Goal: Task Accomplishment & Management: Use online tool/utility

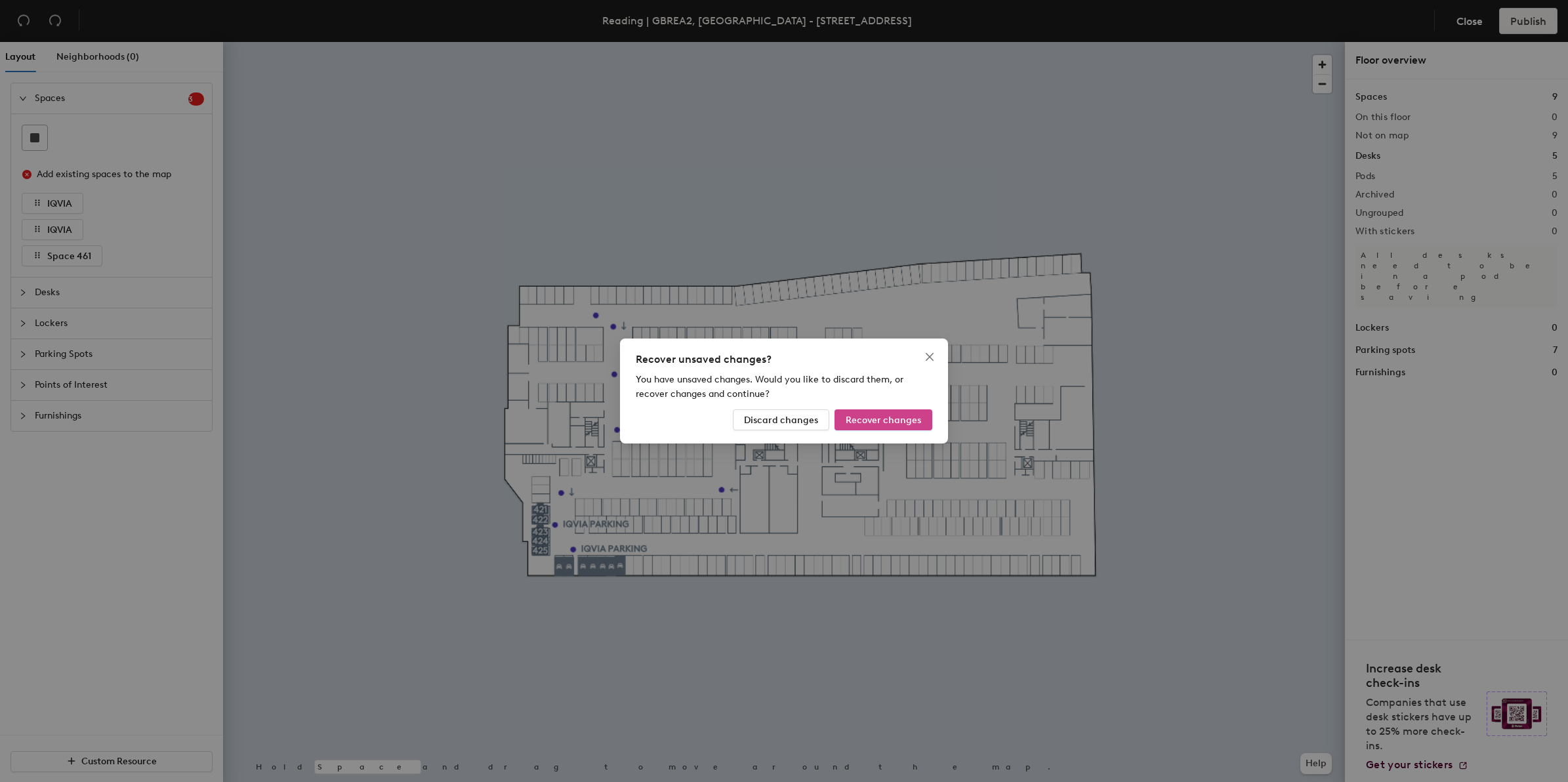
click at [851, 427] on button "Recover changes" at bounding box center [883, 420] width 98 height 21
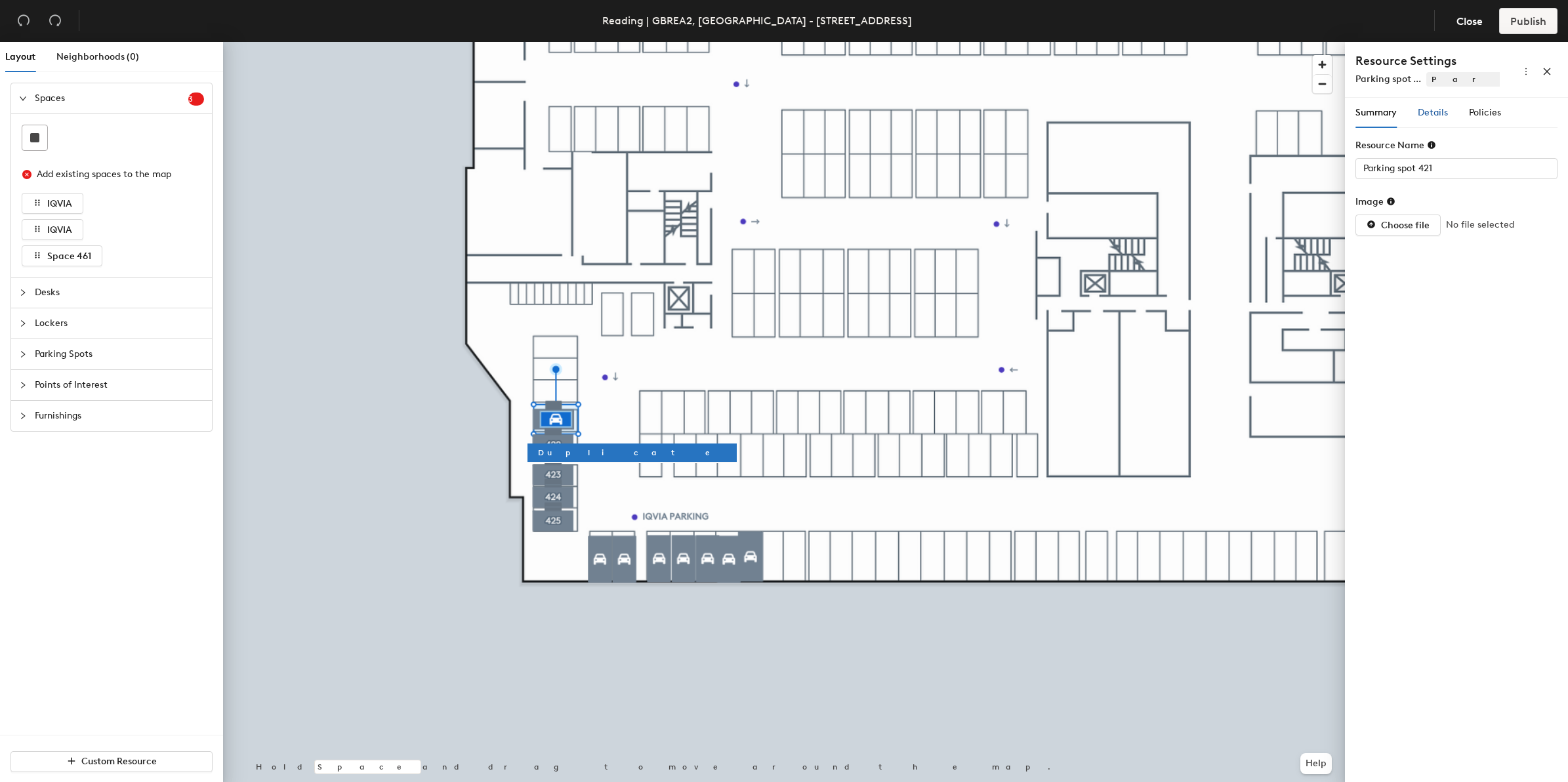
click at [1437, 119] on div "Details" at bounding box center [1433, 113] width 30 height 15
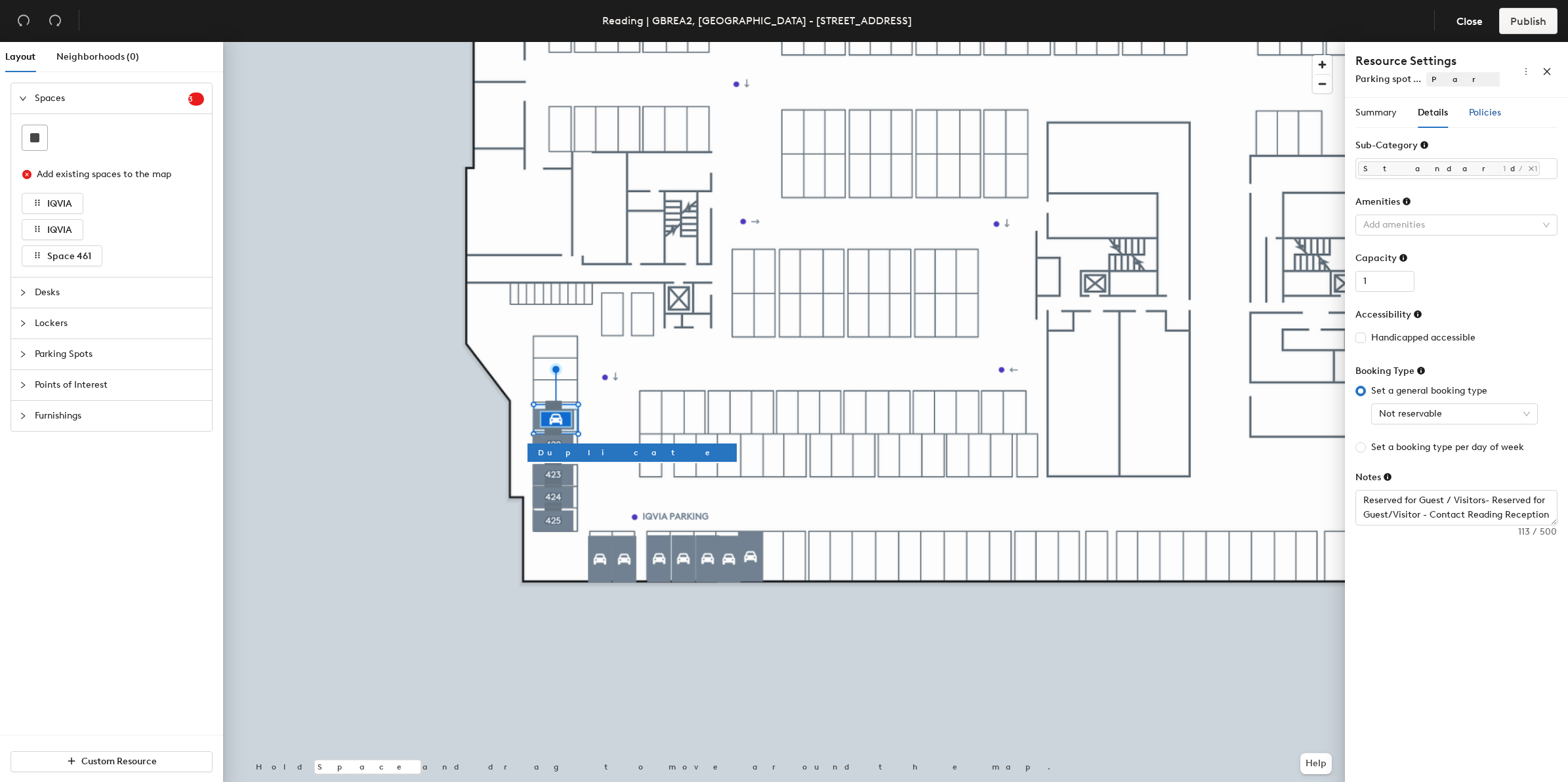
click at [1483, 114] on span "Policies" at bounding box center [1485, 112] width 32 height 11
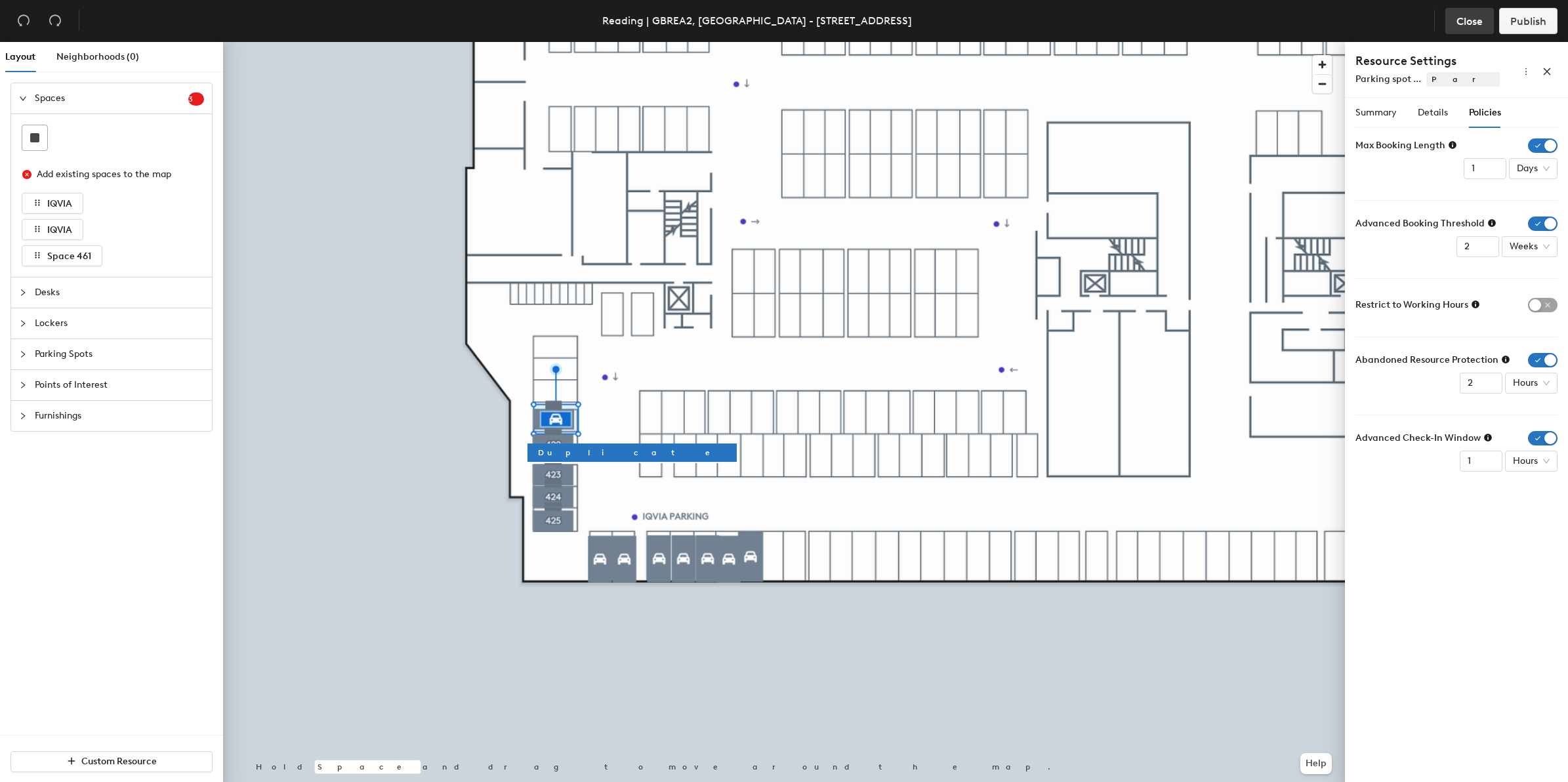
click at [1448, 18] on button "Close" at bounding box center [1469, 21] width 48 height 26
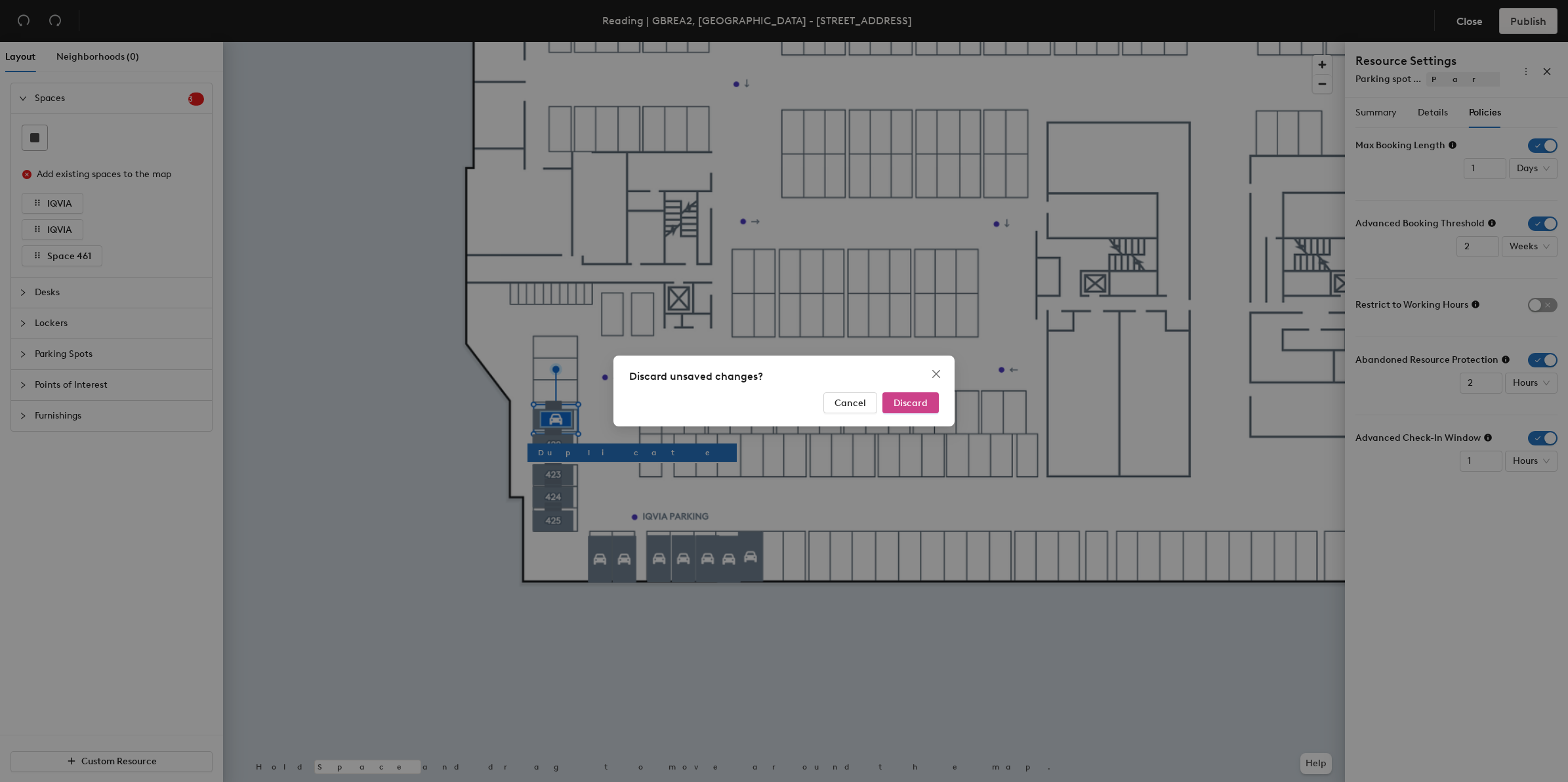
click at [909, 405] on span "Discard" at bounding box center [911, 403] width 34 height 11
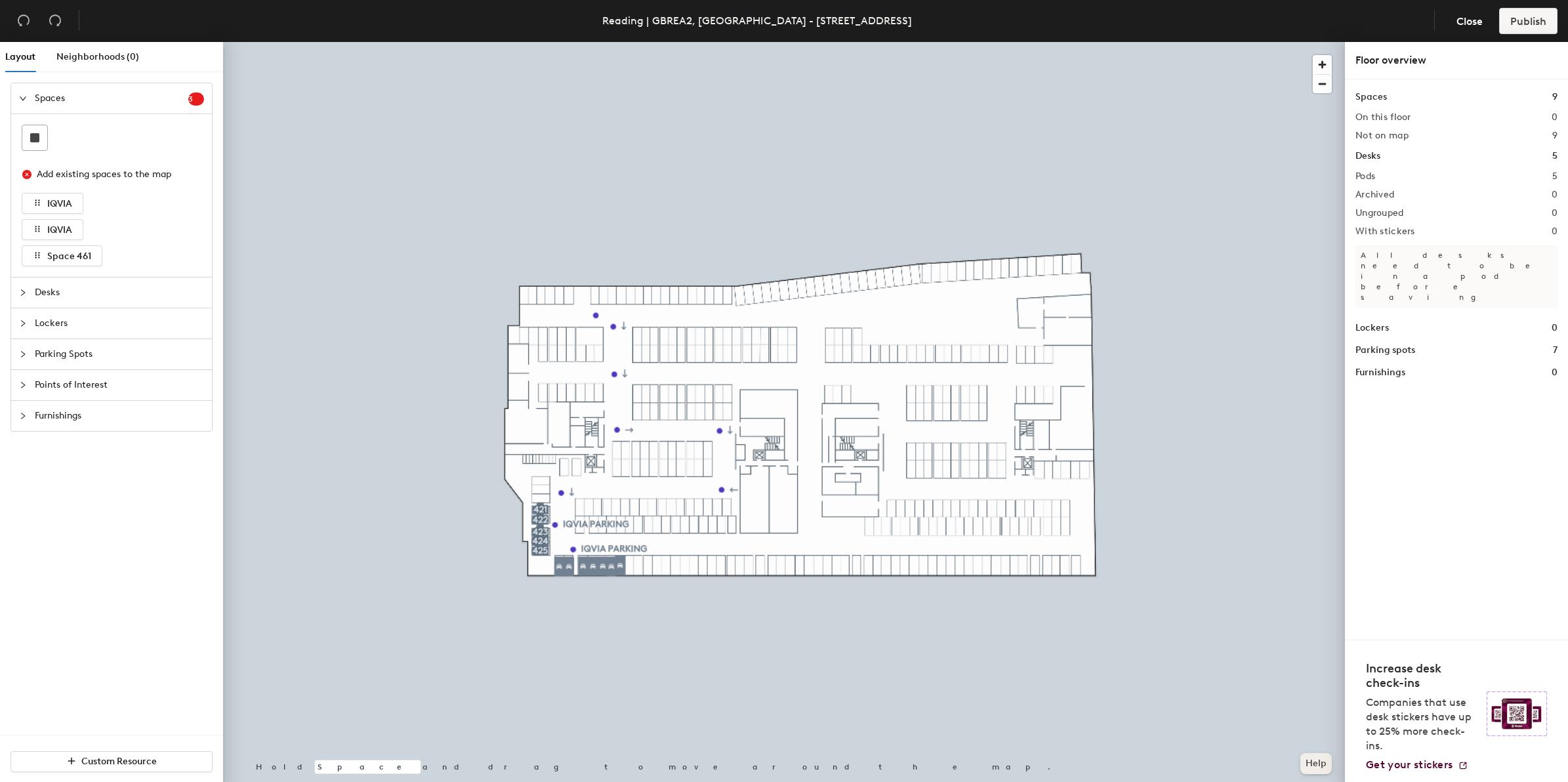
click at [1325, 769] on button "Help" at bounding box center [1316, 764] width 32 height 21
click at [1464, 25] on span "Close" at bounding box center [1470, 21] width 26 height 13
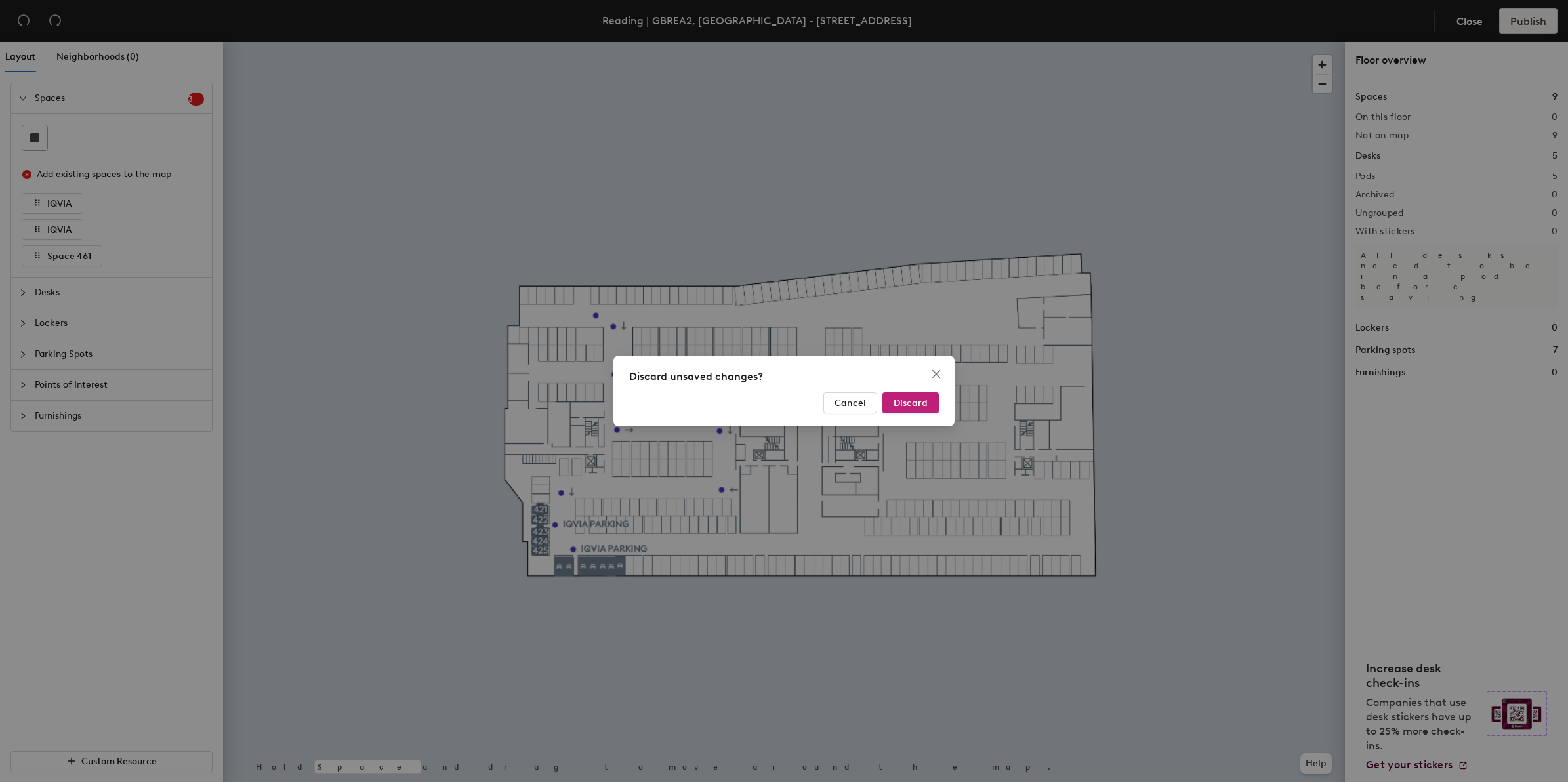
click at [1166, 348] on div "Discard unsaved changes? Cancel Discard" at bounding box center [784, 391] width 1568 height 782
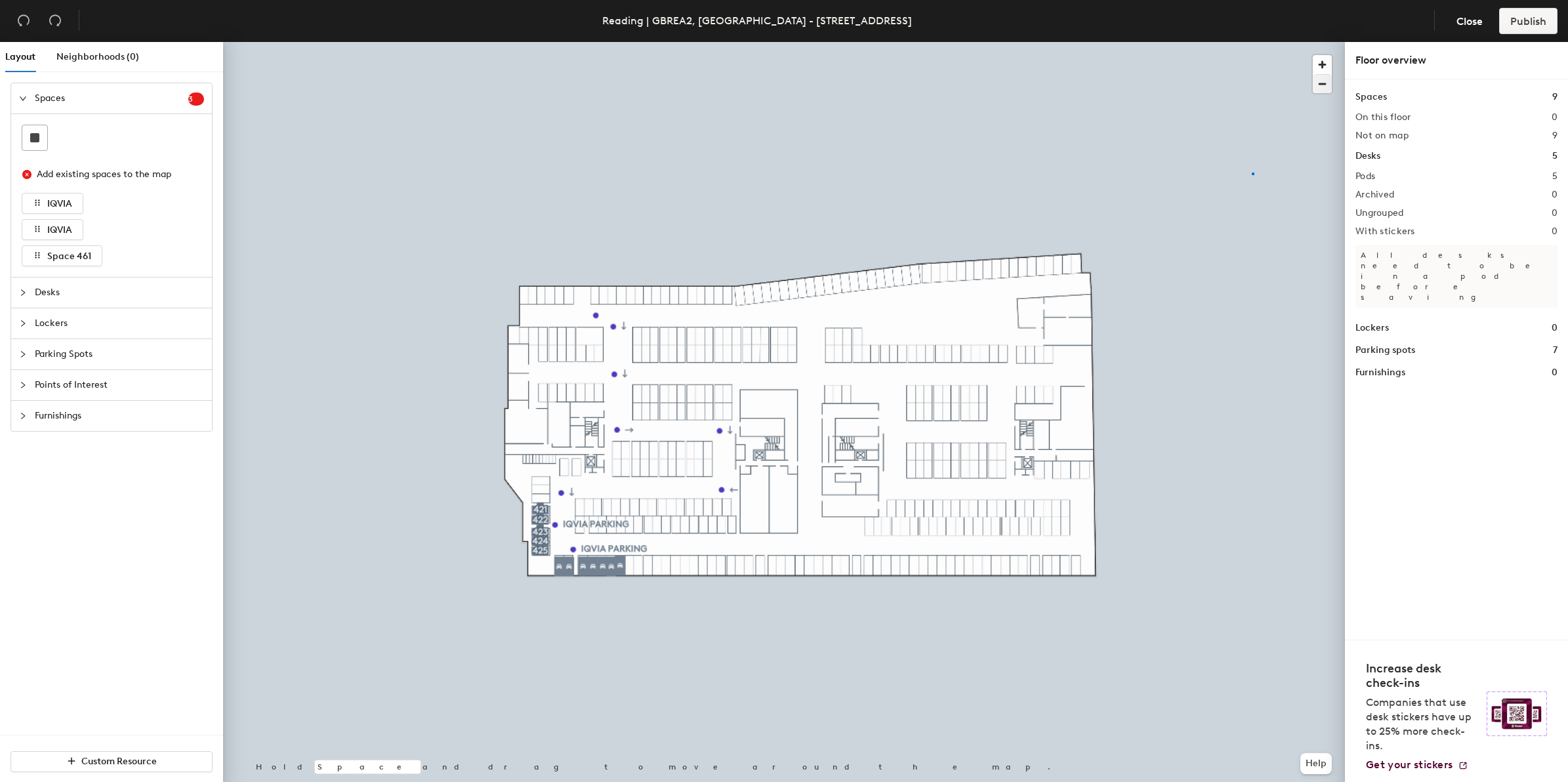
click at [1251, 42] on div at bounding box center [784, 42] width 1122 height 0
click at [1481, 25] on span "Close" at bounding box center [1470, 21] width 26 height 13
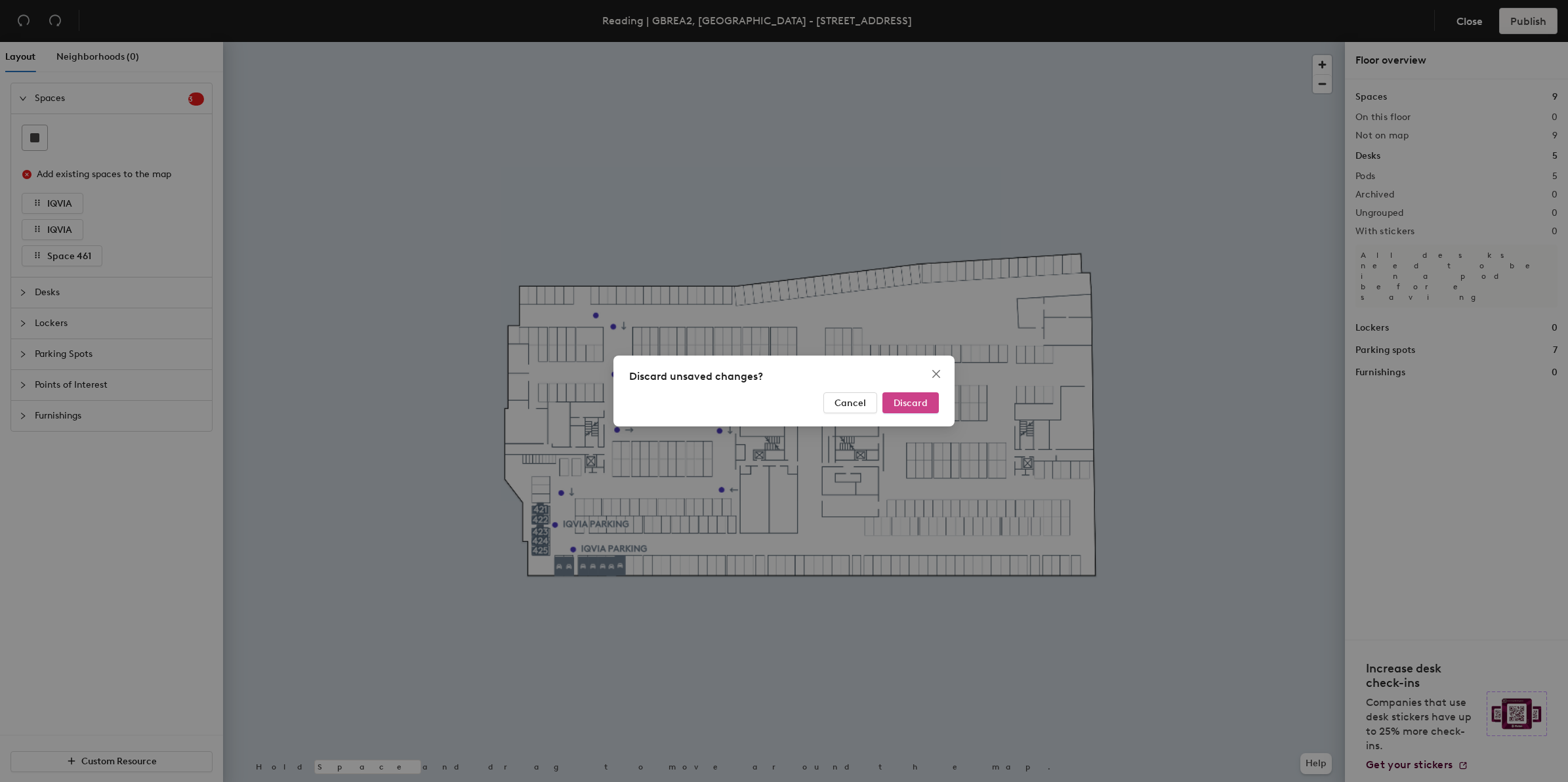
click at [900, 405] on span "Discard" at bounding box center [911, 403] width 34 height 11
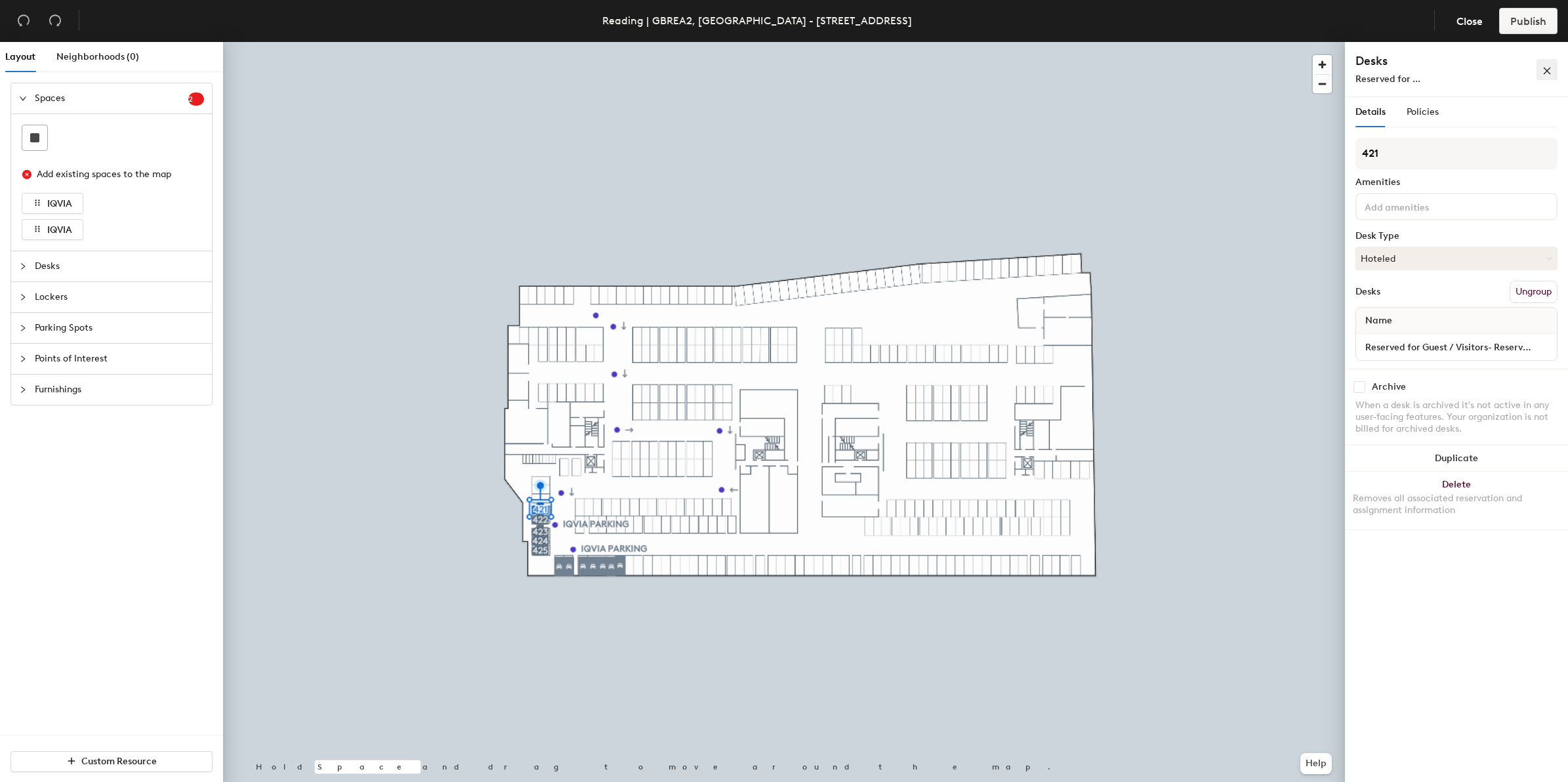
click at [1546, 69] on icon "close" at bounding box center [1547, 71] width 9 height 9
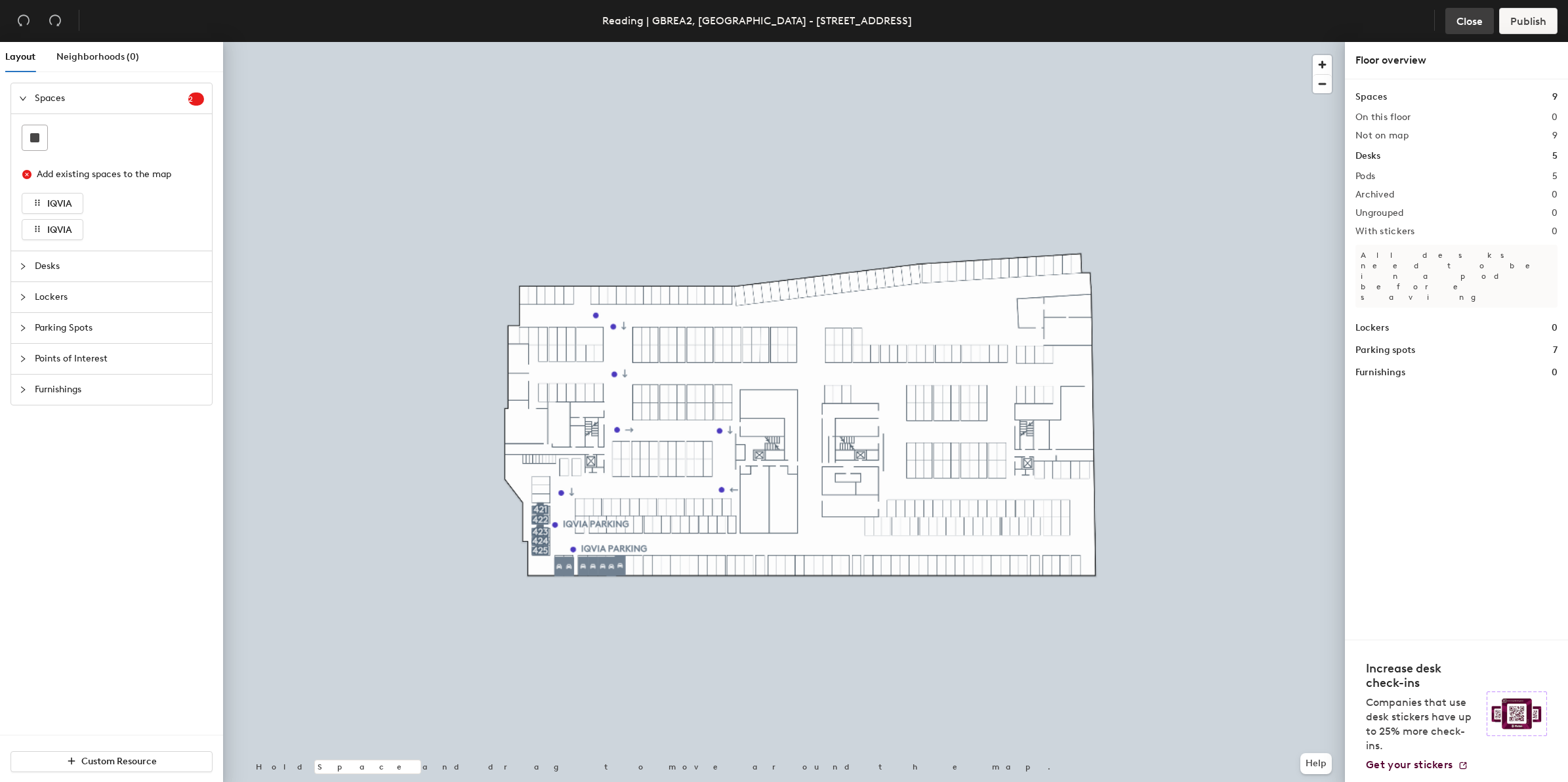
click at [1468, 24] on span "Close" at bounding box center [1470, 21] width 26 height 13
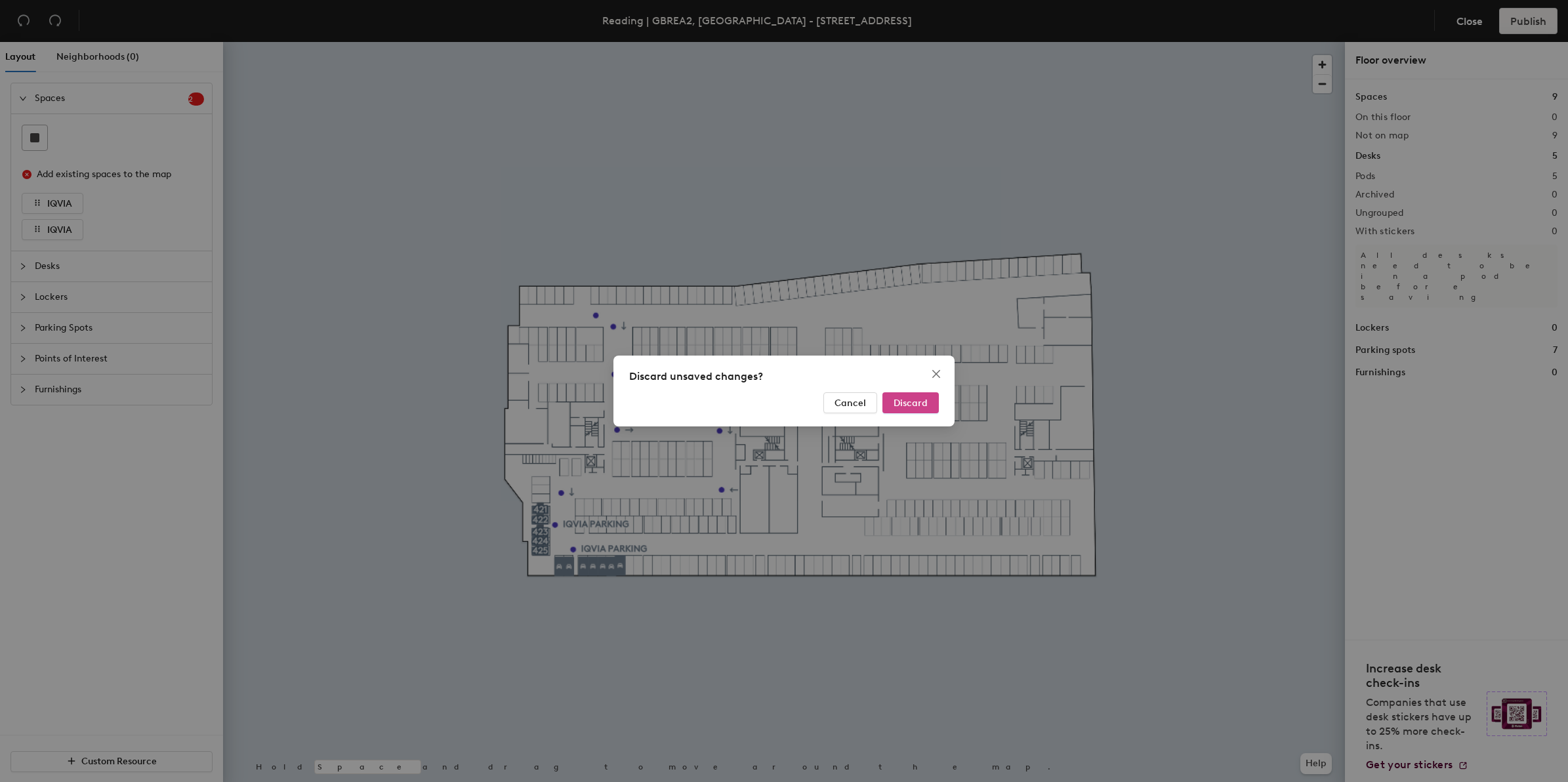
click at [889, 403] on button "Discard" at bounding box center [910, 403] width 56 height 21
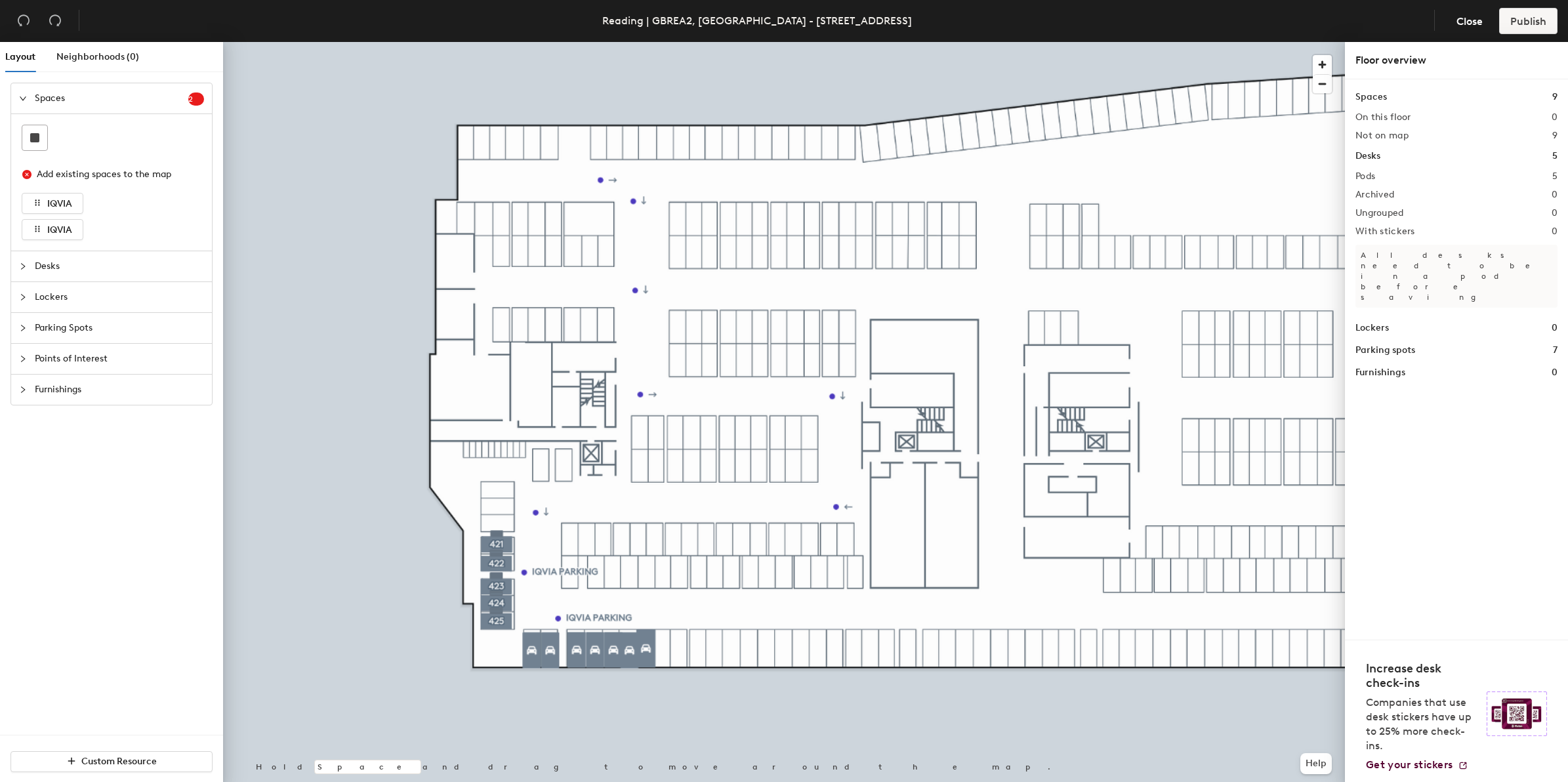
click at [20, 97] on icon "expanded" at bounding box center [23, 98] width 8 height 8
click at [27, 192] on div at bounding box center [27, 191] width 16 height 15
click at [26, 192] on icon "expanded" at bounding box center [23, 191] width 8 height 8
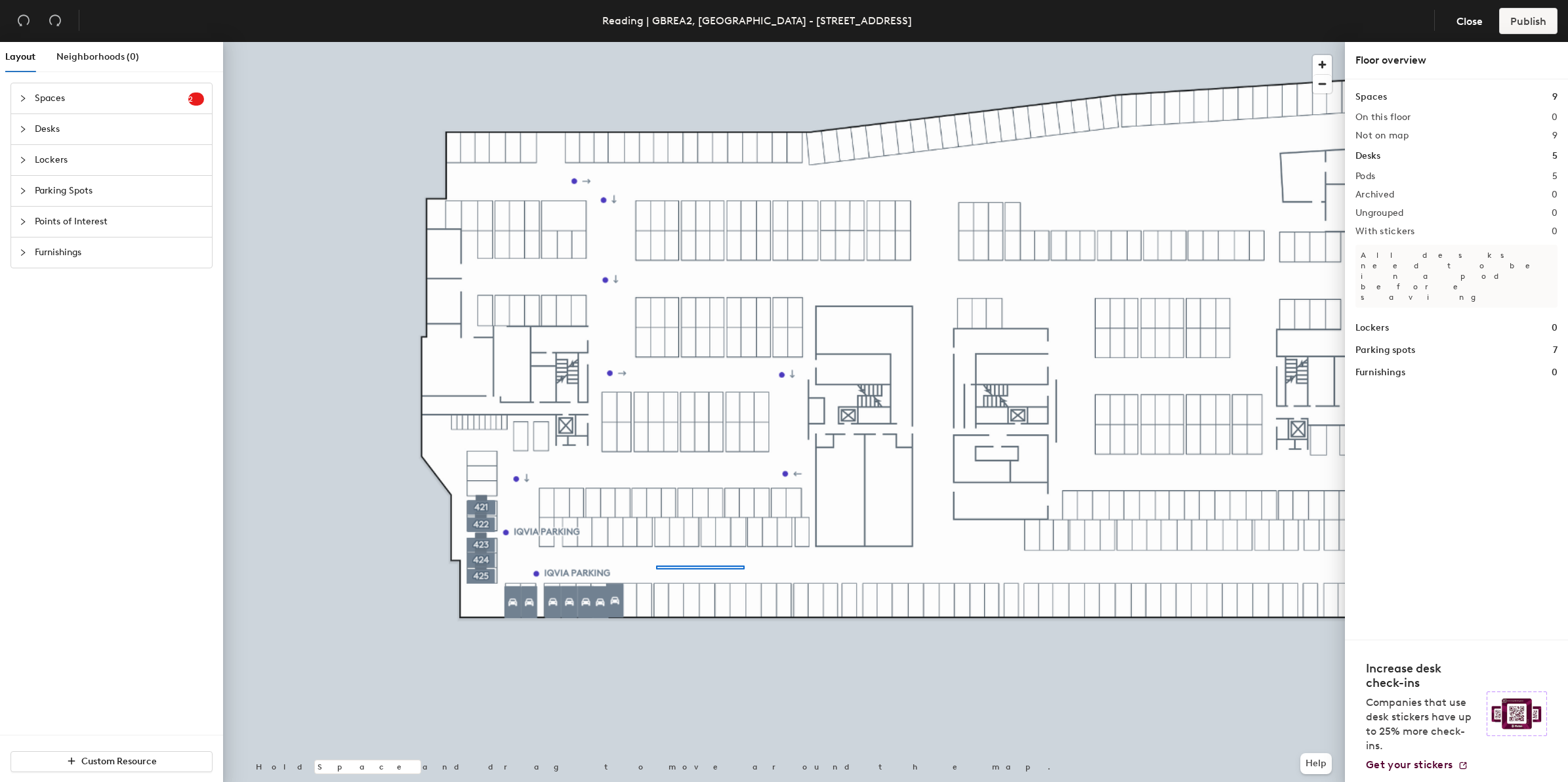
click at [739, 42] on div at bounding box center [784, 42] width 1122 height 0
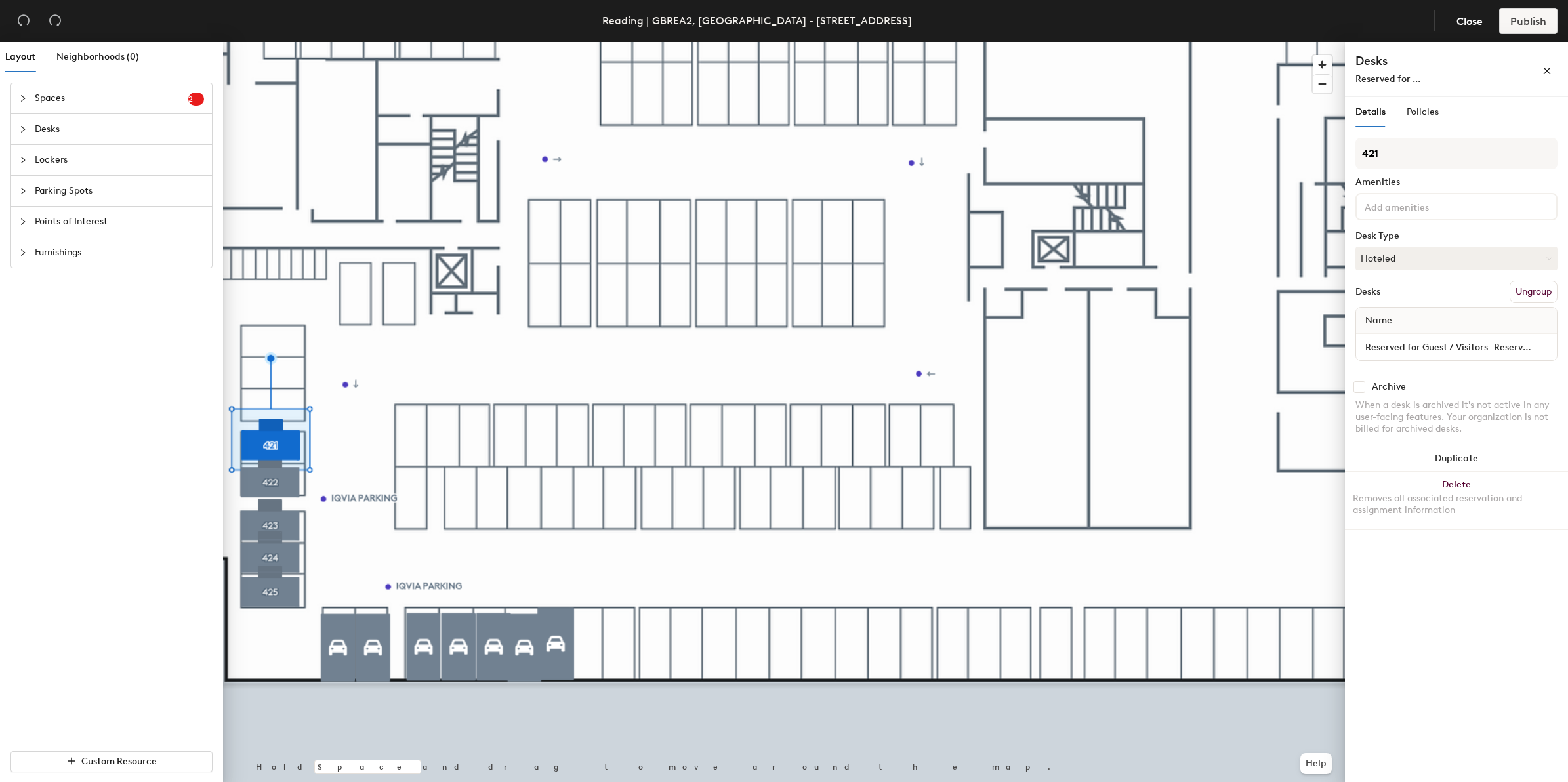
click at [1529, 289] on button "Ungroup" at bounding box center [1533, 292] width 48 height 22
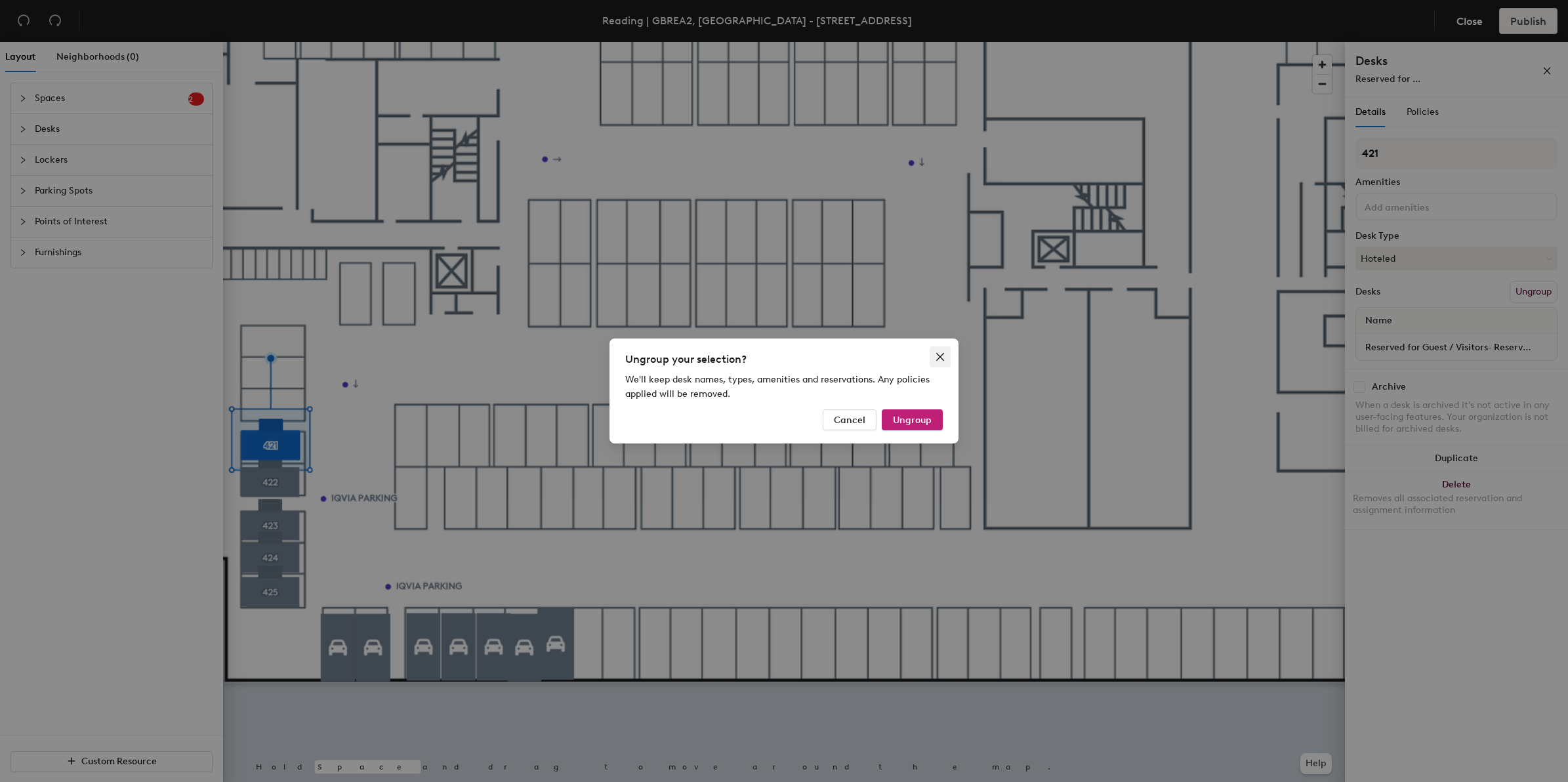
click at [934, 358] on span "Close" at bounding box center [940, 357] width 21 height 11
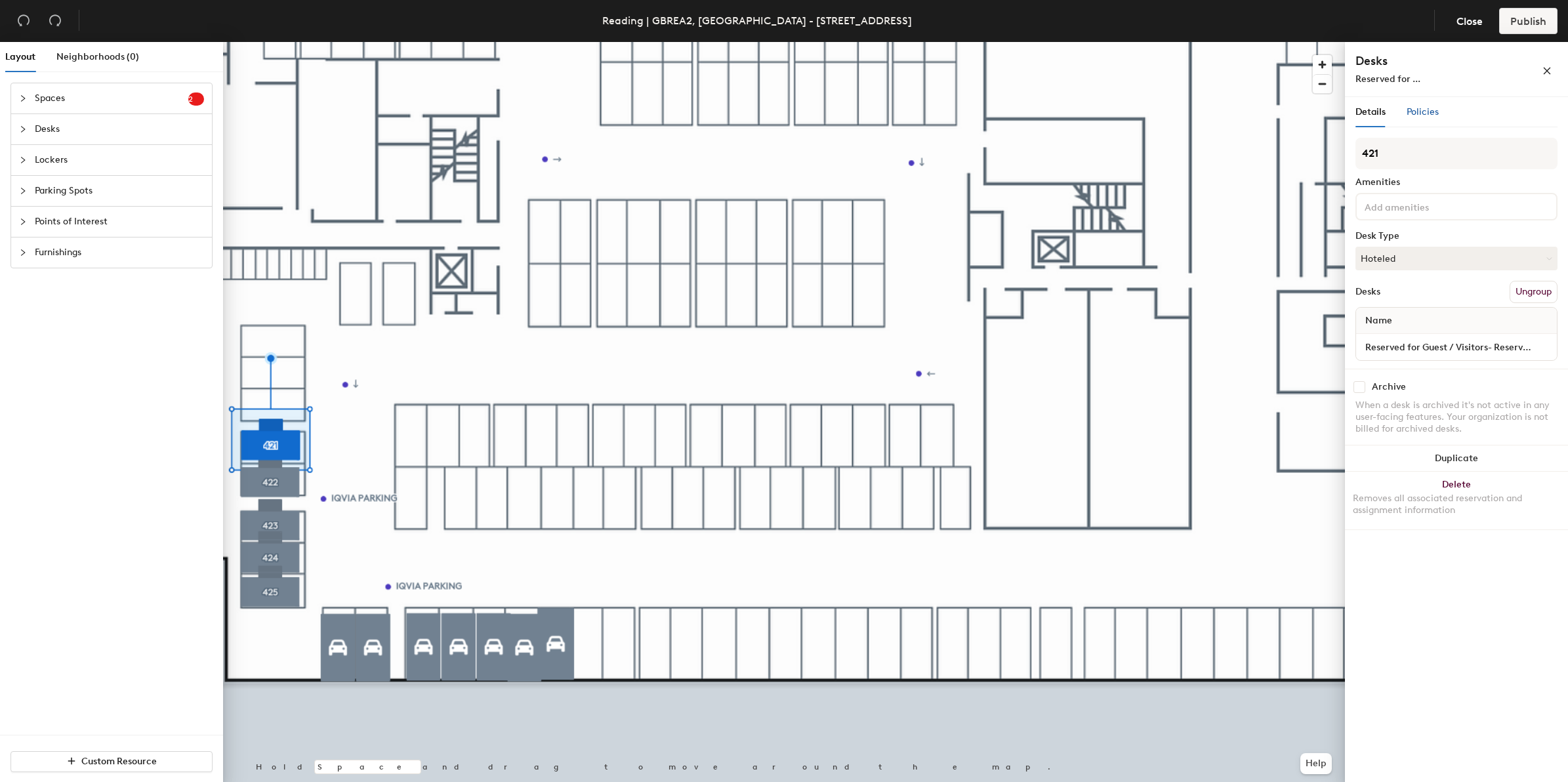
click at [1427, 117] on span "Policies" at bounding box center [1422, 112] width 32 height 11
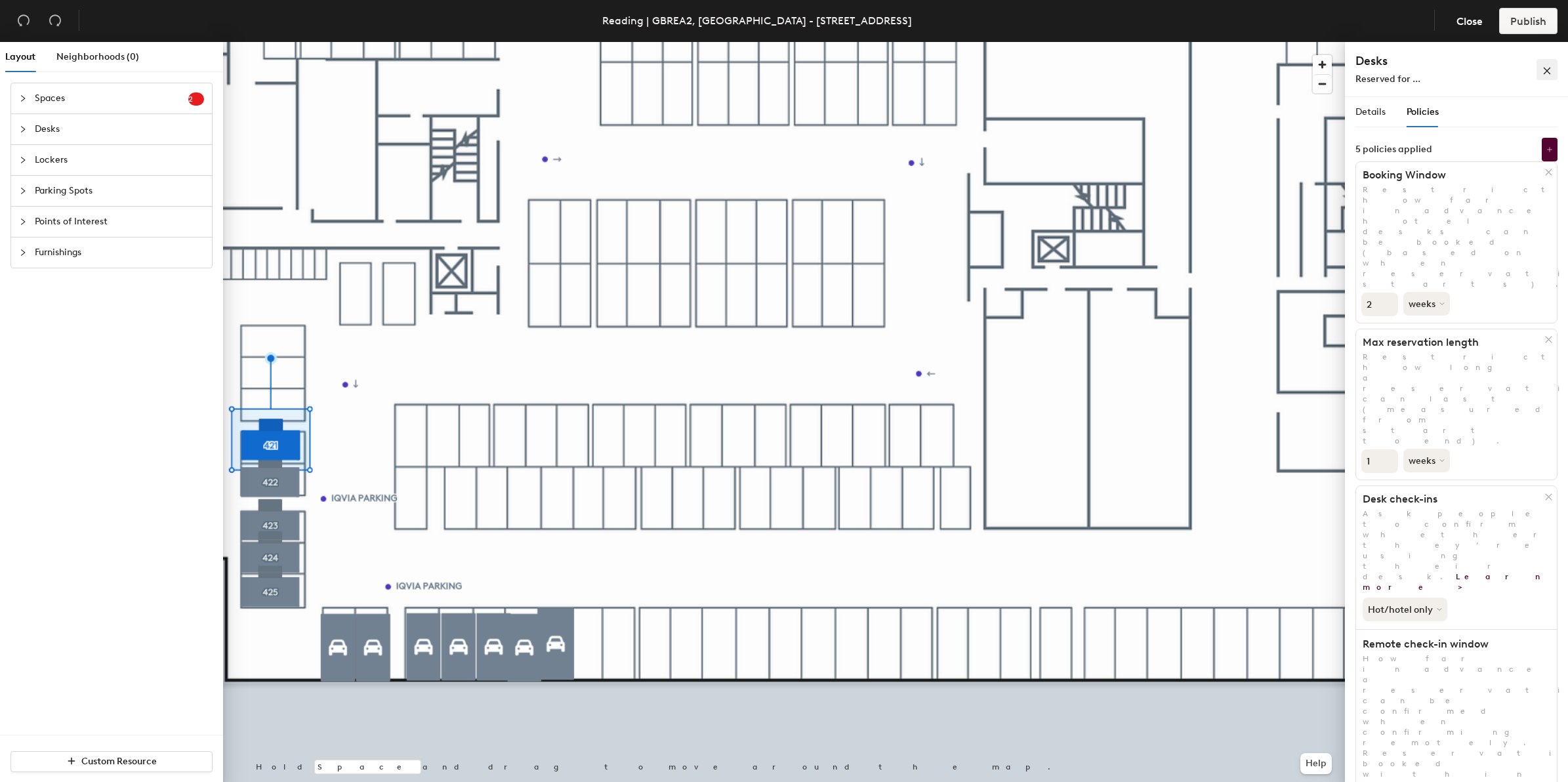
click at [1546, 71] on icon "close" at bounding box center [1547, 71] width 9 height 9
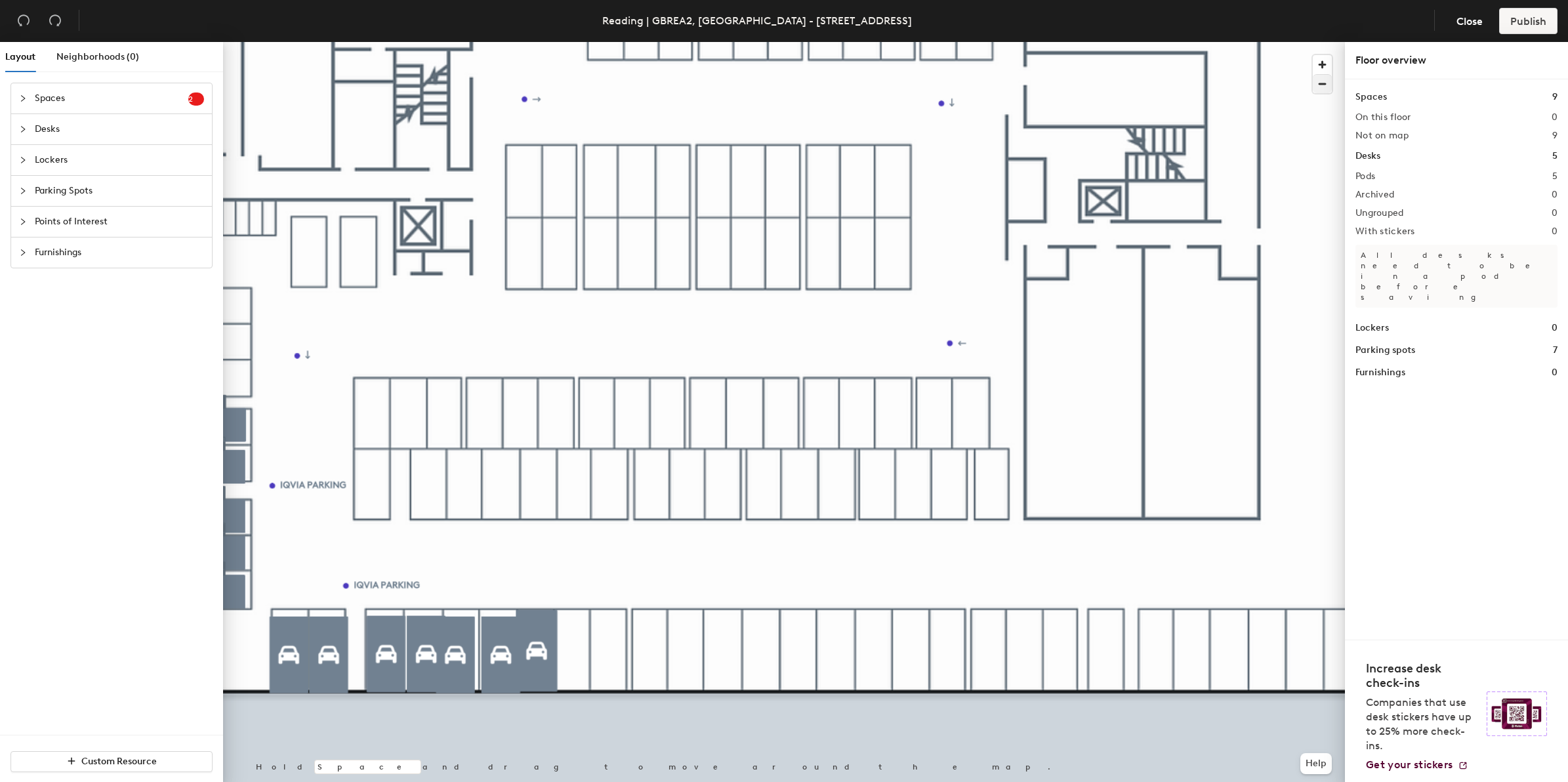
click at [464, 42] on div at bounding box center [784, 42] width 1122 height 0
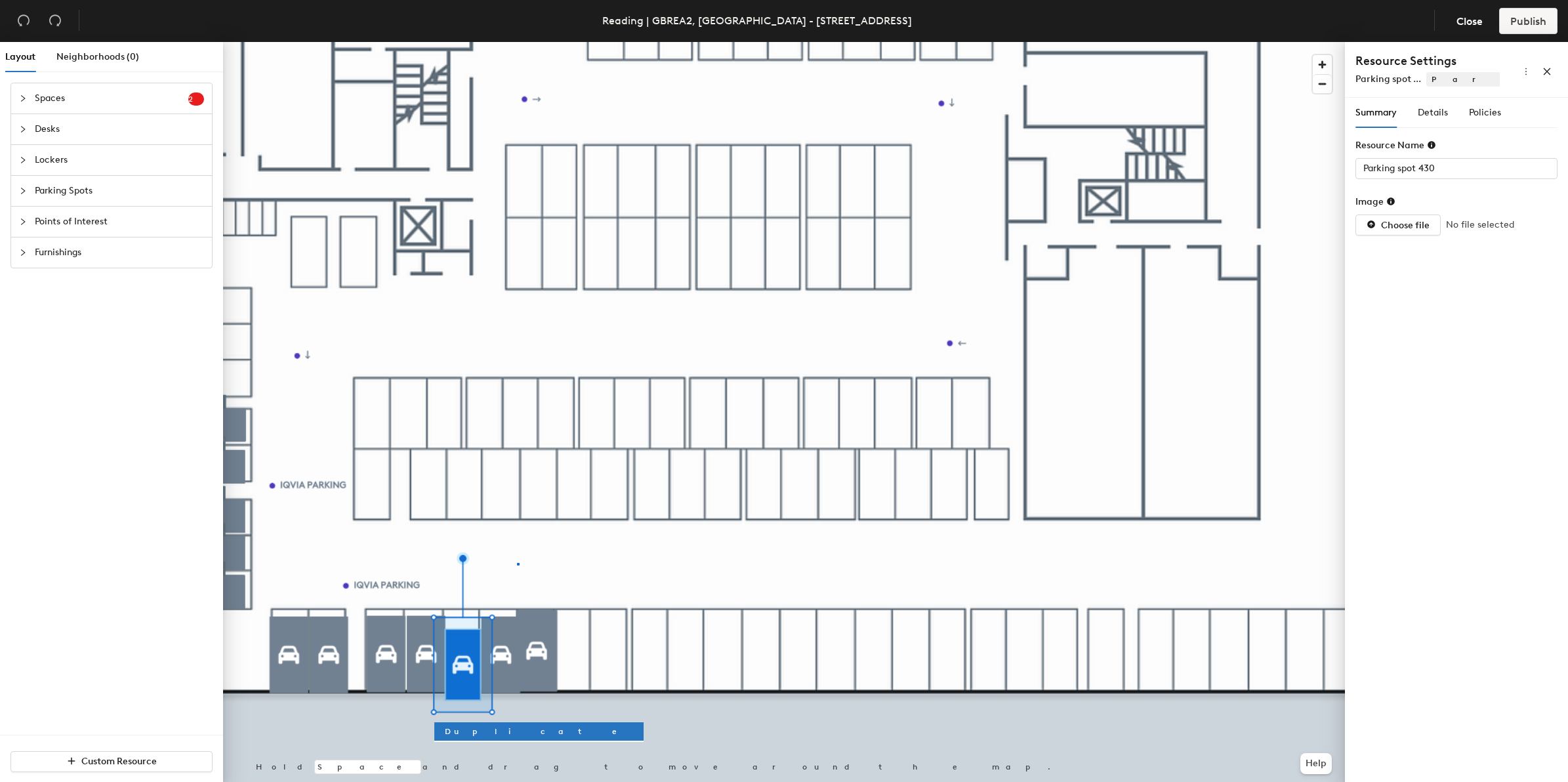
click at [517, 42] on div at bounding box center [784, 42] width 1122 height 0
type input "Parking spot 431"
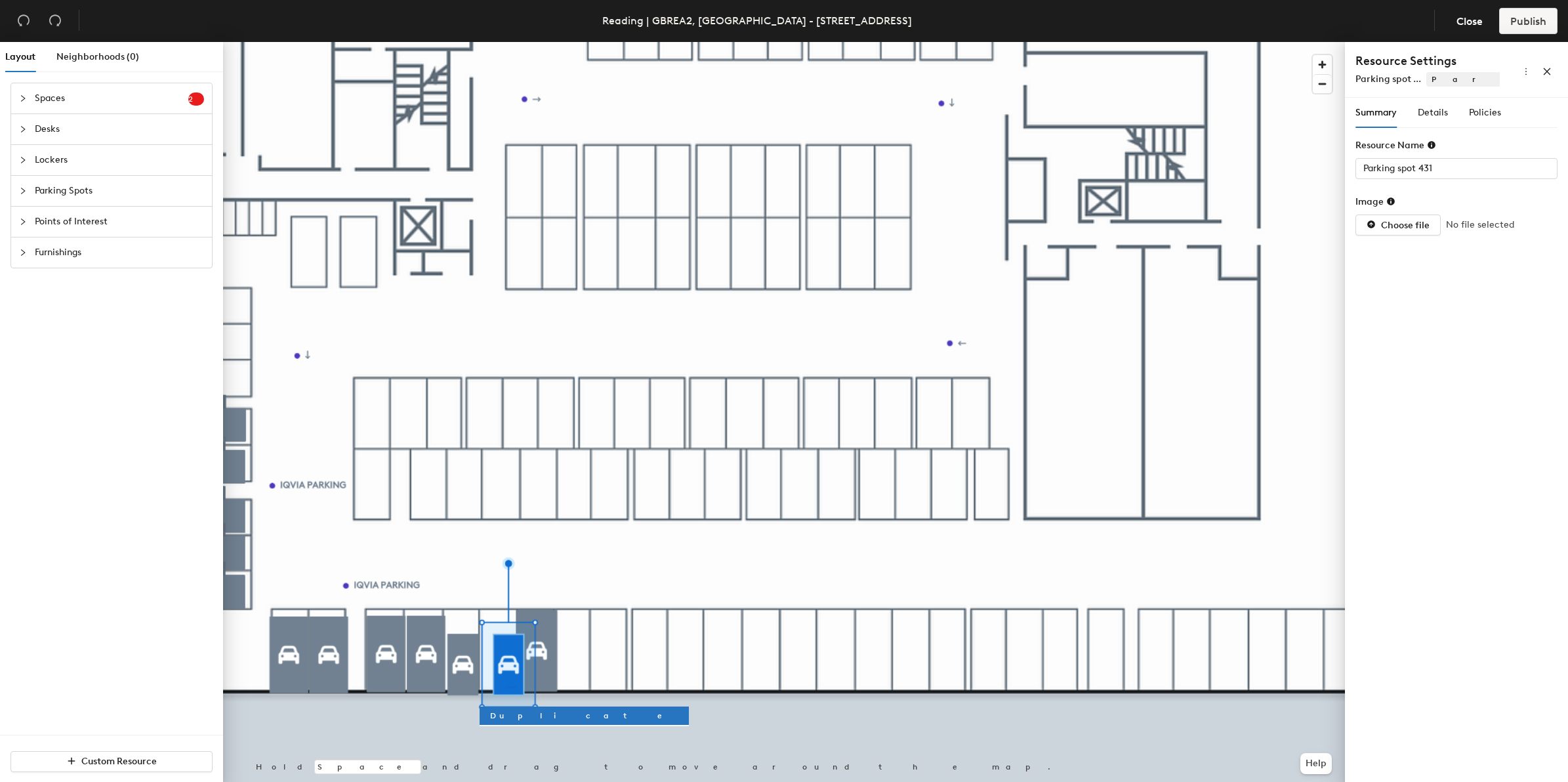
click at [505, 42] on div at bounding box center [784, 42] width 1122 height 0
click at [28, 23] on icon "undo" at bounding box center [24, 20] width 12 height 11
click at [24, 23] on icon "undo" at bounding box center [24, 20] width 13 height 13
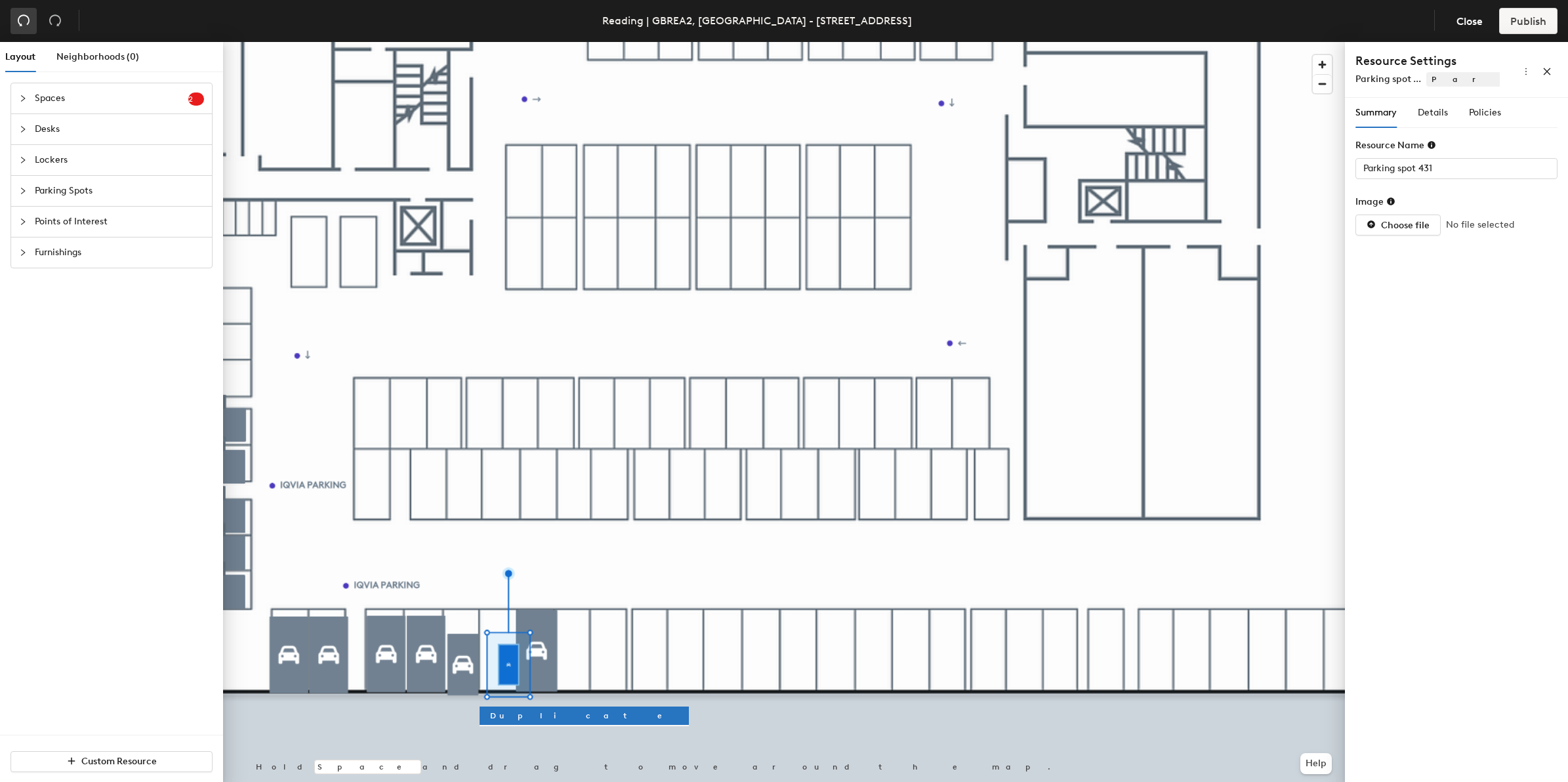
click at [24, 21] on icon "undo" at bounding box center [24, 20] width 13 height 13
click at [24, 20] on icon "undo" at bounding box center [24, 20] width 13 height 13
type input "Parking spot 431"
click at [24, 20] on icon "undo" at bounding box center [24, 20] width 13 height 13
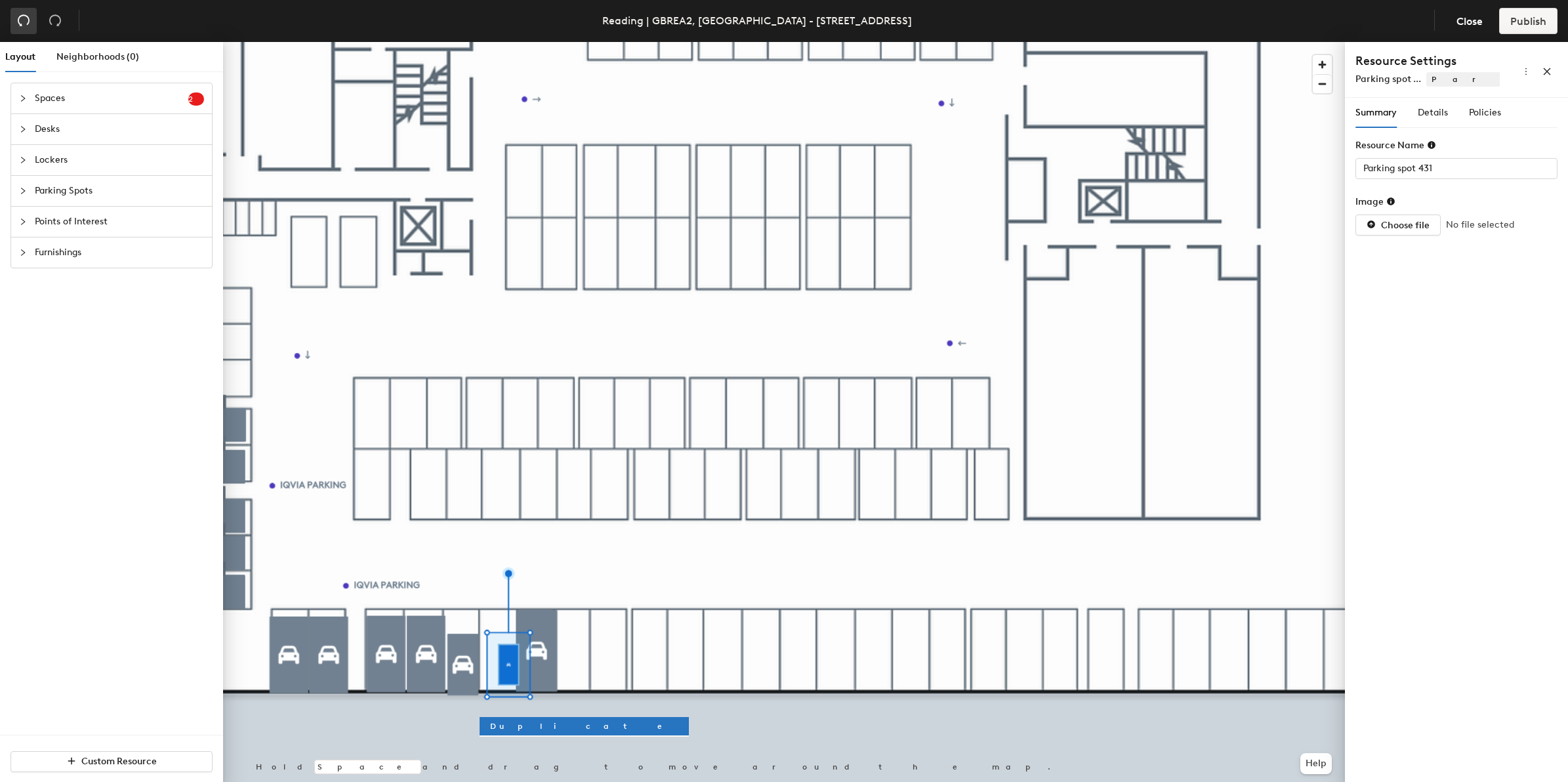
click at [24, 20] on icon "undo" at bounding box center [24, 20] width 13 height 13
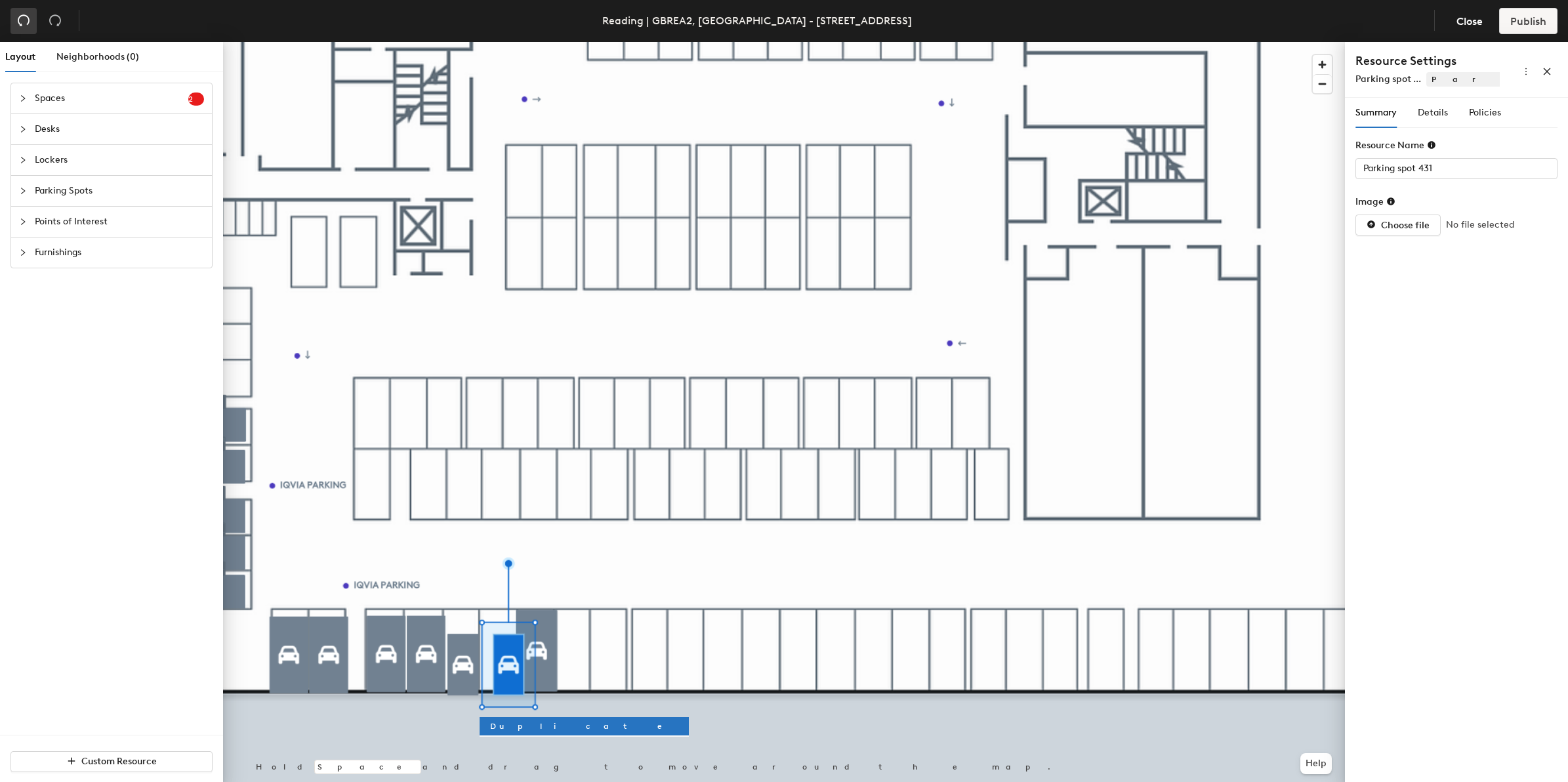
click at [24, 20] on icon "undo" at bounding box center [24, 20] width 13 height 13
click at [22, 17] on icon "undo" at bounding box center [24, 20] width 13 height 13
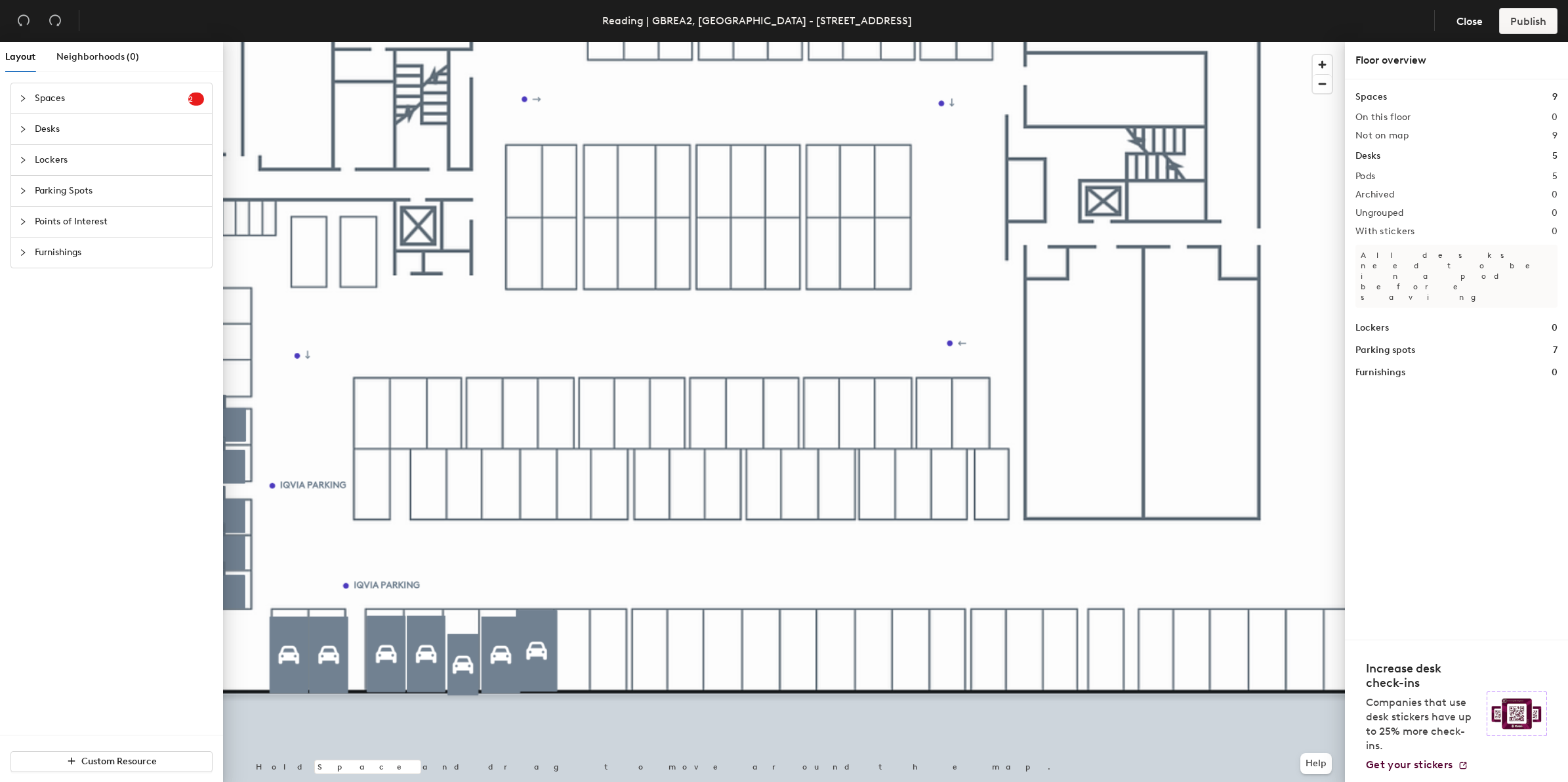
click at [21, 221] on icon "collapsed" at bounding box center [23, 222] width 8 height 8
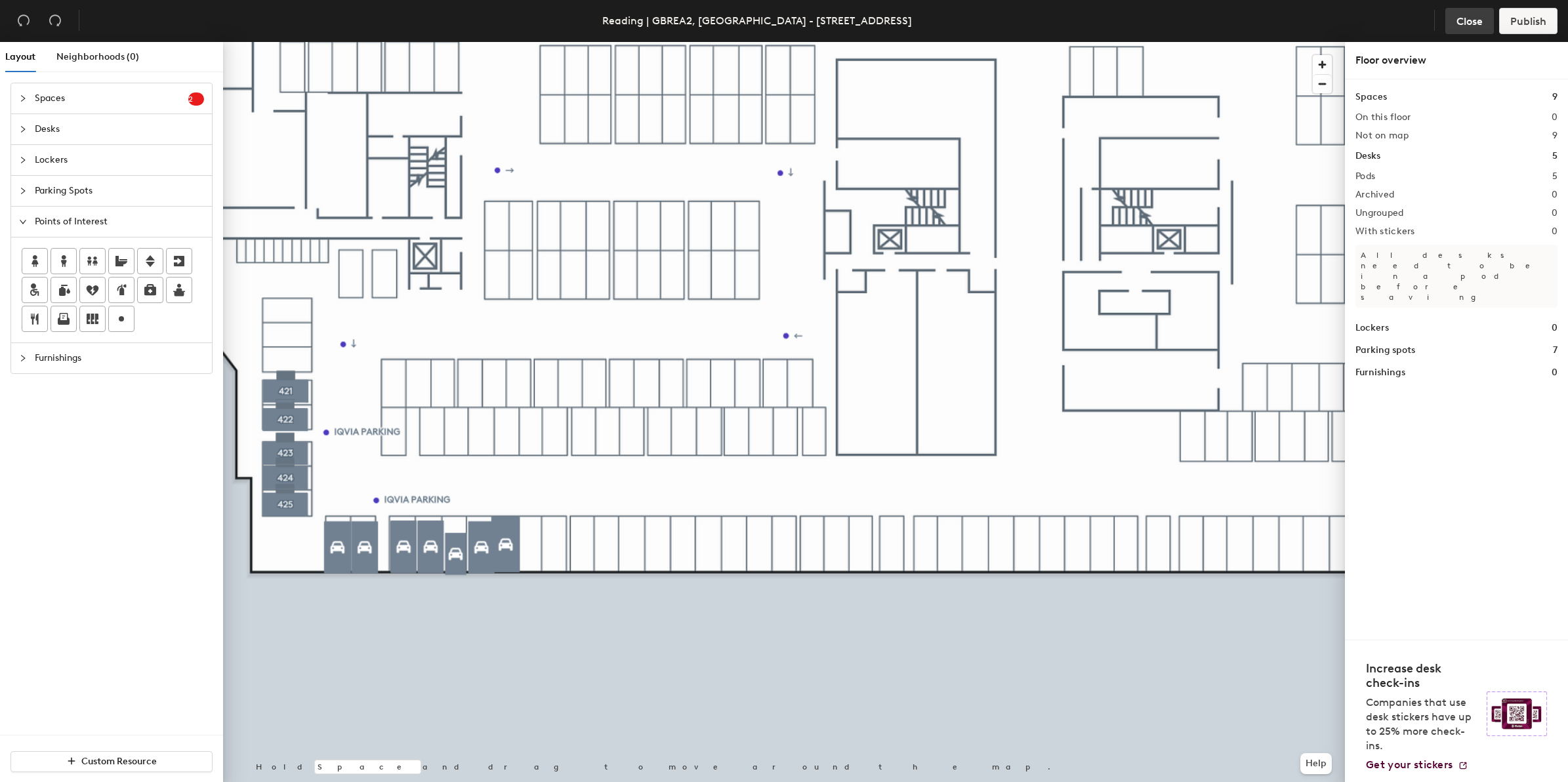
click at [1470, 20] on span "Close" at bounding box center [1470, 21] width 26 height 13
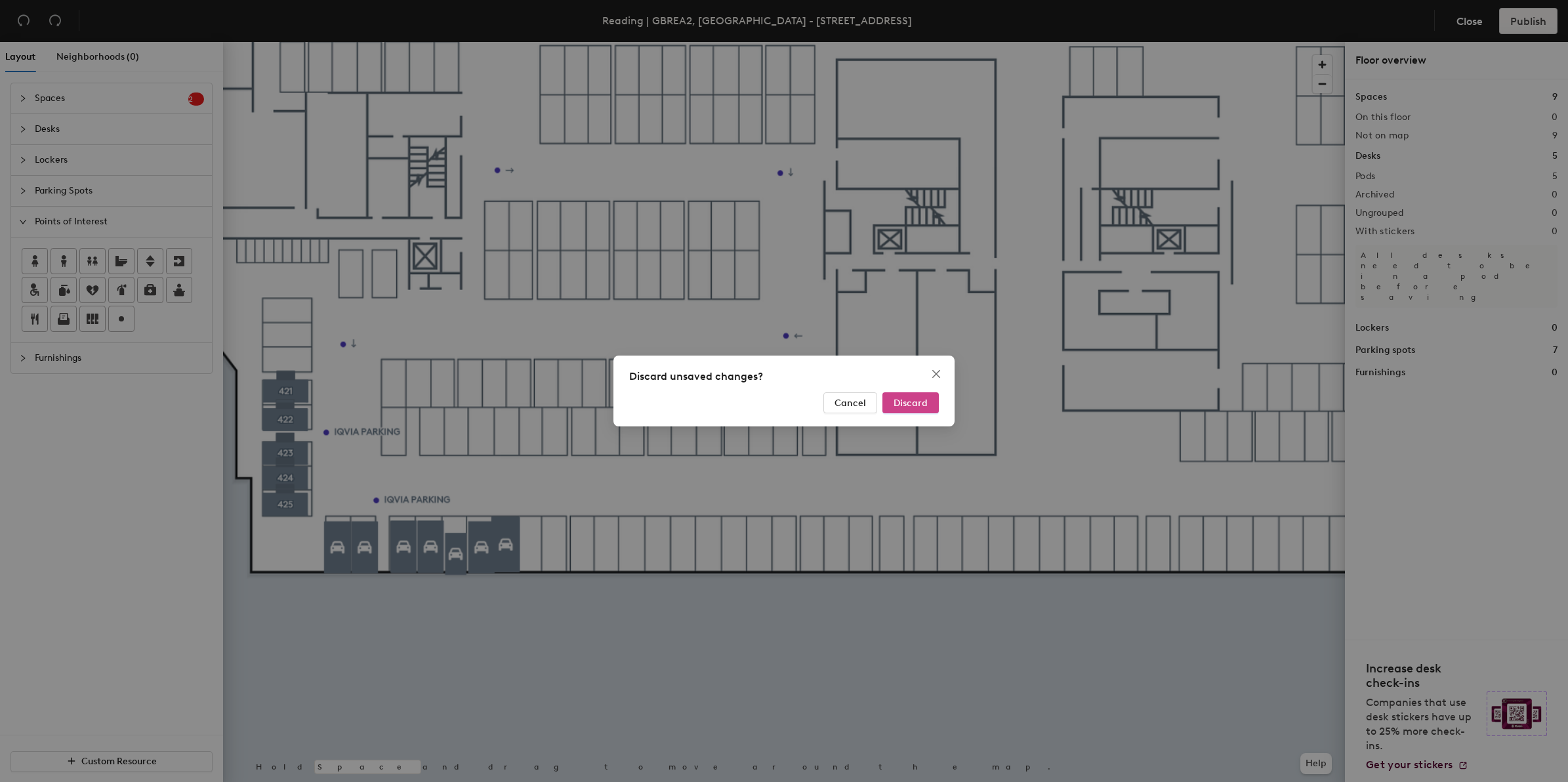
click at [913, 401] on span "Discard" at bounding box center [911, 403] width 34 height 11
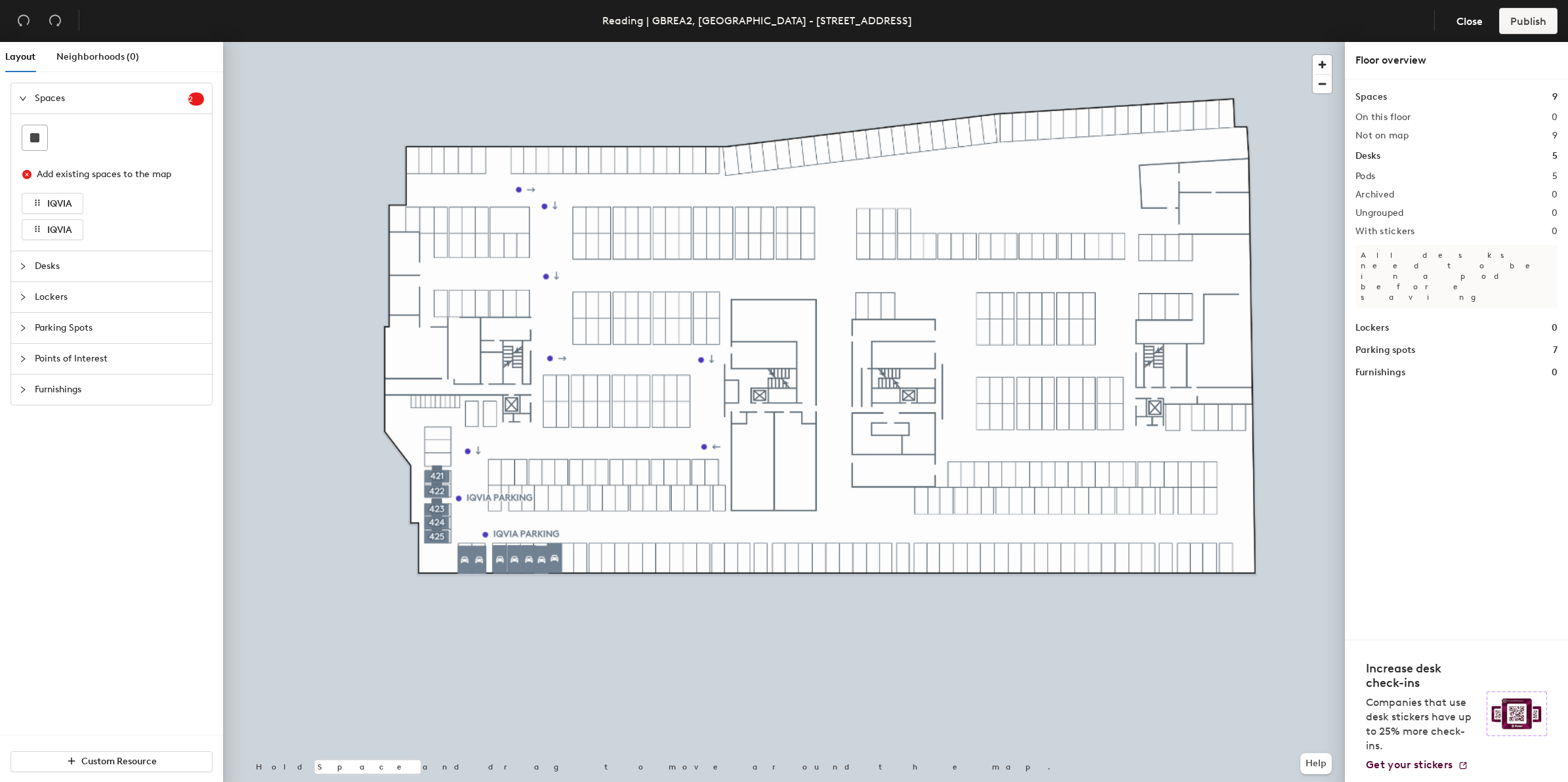
click at [23, 100] on icon "expanded" at bounding box center [23, 98] width 8 height 8
click at [1479, 20] on span "Close" at bounding box center [1470, 21] width 26 height 13
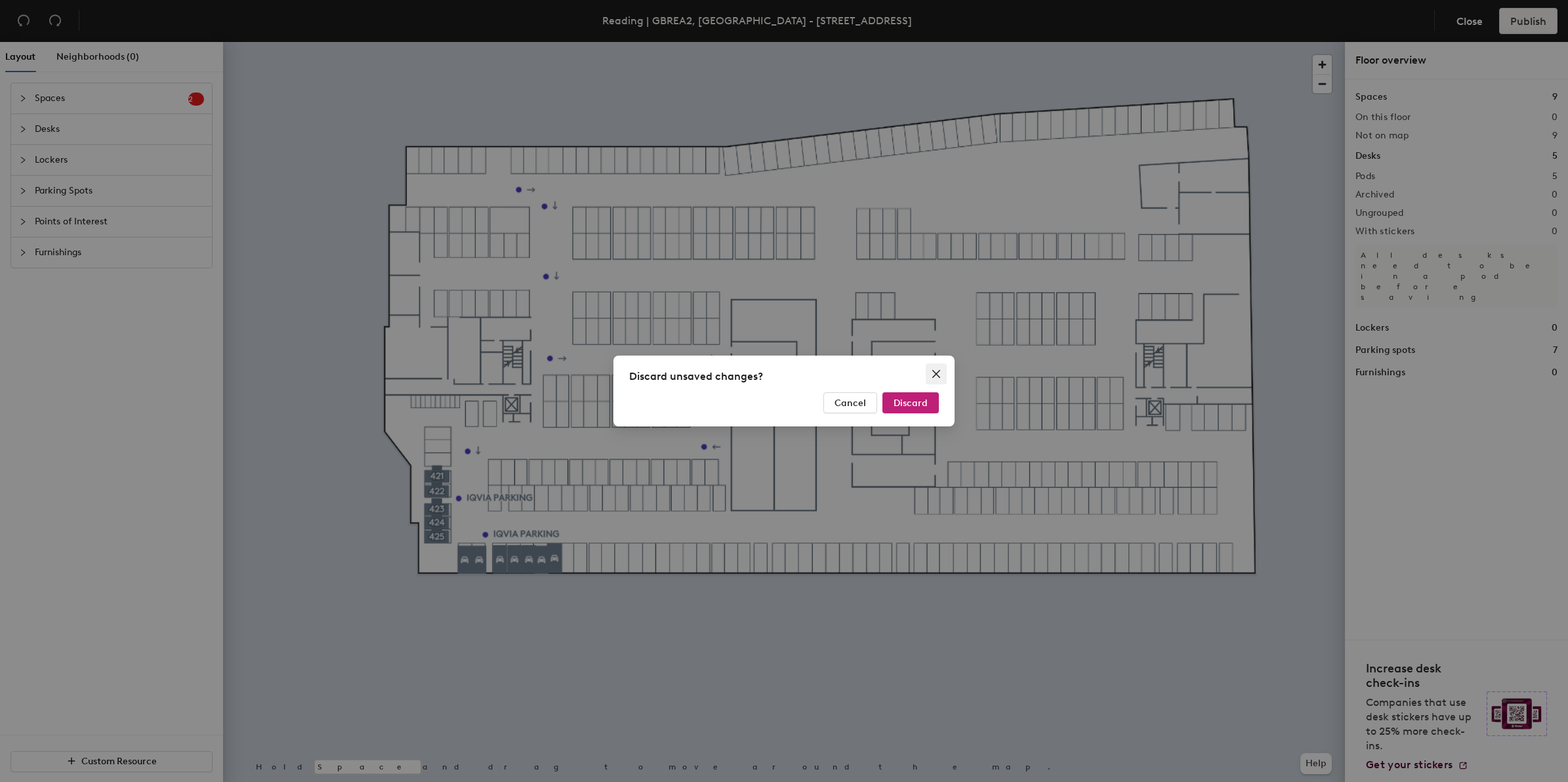
click at [942, 371] on span "Close" at bounding box center [936, 374] width 21 height 11
